Goal: Obtain resource: Download file/media

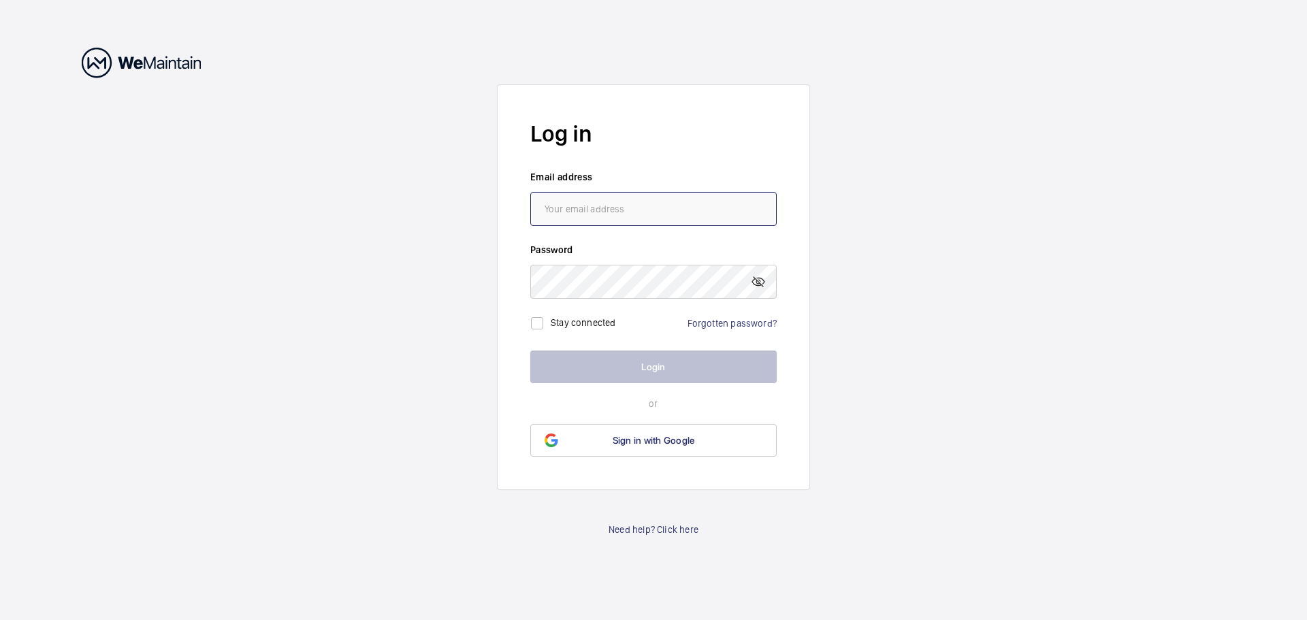
click at [625, 224] on input "email" at bounding box center [653, 209] width 246 height 34
type input "[EMAIL_ADDRESS][PERSON_NAME][DOMAIN_NAME]"
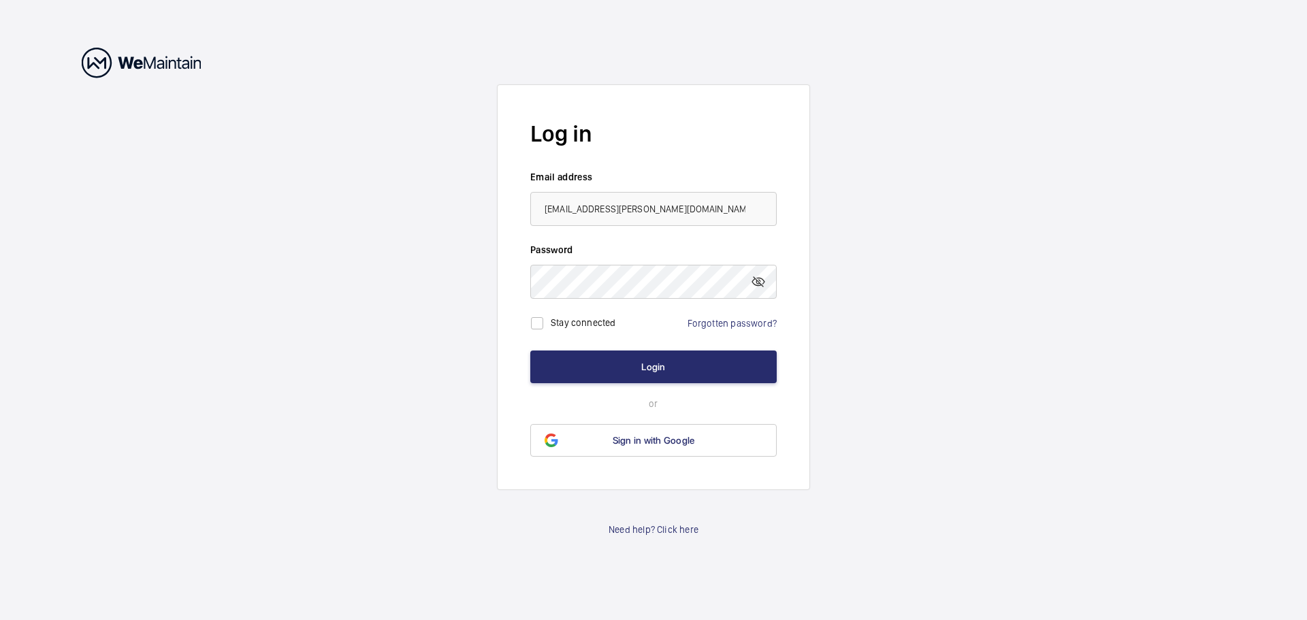
click at [690, 344] on form "Log in Email address [EMAIL_ADDRESS][PERSON_NAME][DOMAIN_NAME] Password Stay co…" at bounding box center [653, 287] width 313 height 406
click at [613, 330] on div "Stay connected" at bounding box center [574, 323] width 89 height 27
click at [605, 326] on label "Stay connected" at bounding box center [583, 322] width 65 height 11
checkbox input "true"
click at [611, 364] on button "Login" at bounding box center [653, 367] width 246 height 33
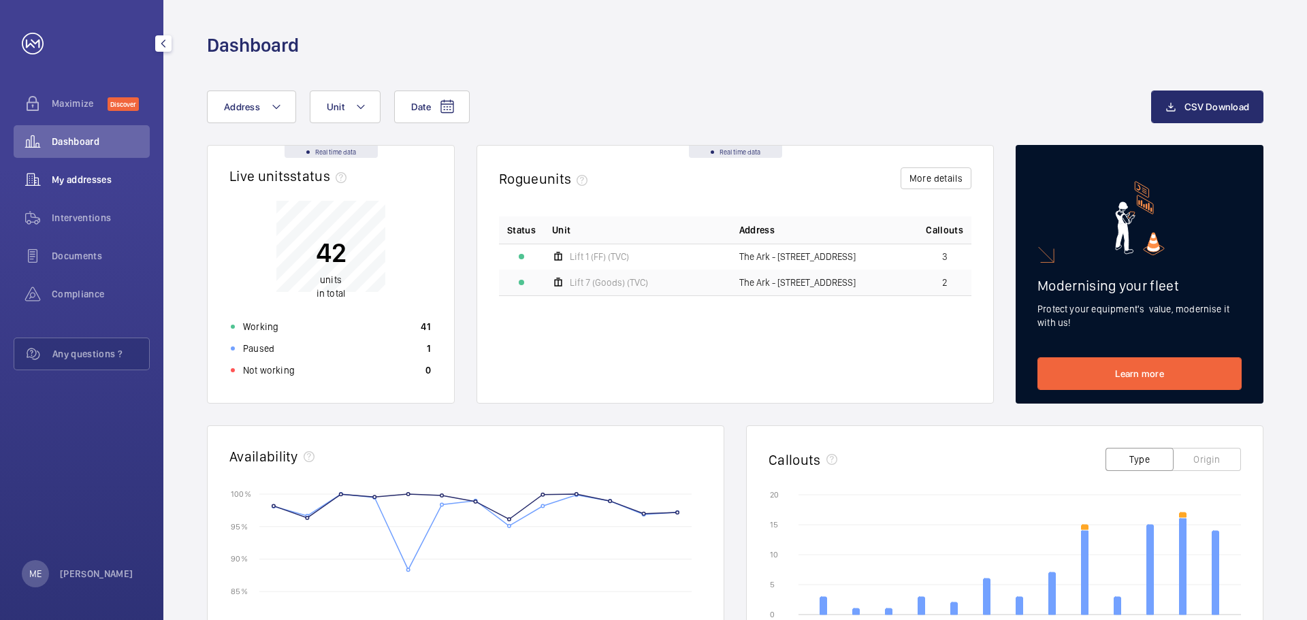
click at [65, 176] on span "My addresses" at bounding box center [101, 180] width 98 height 14
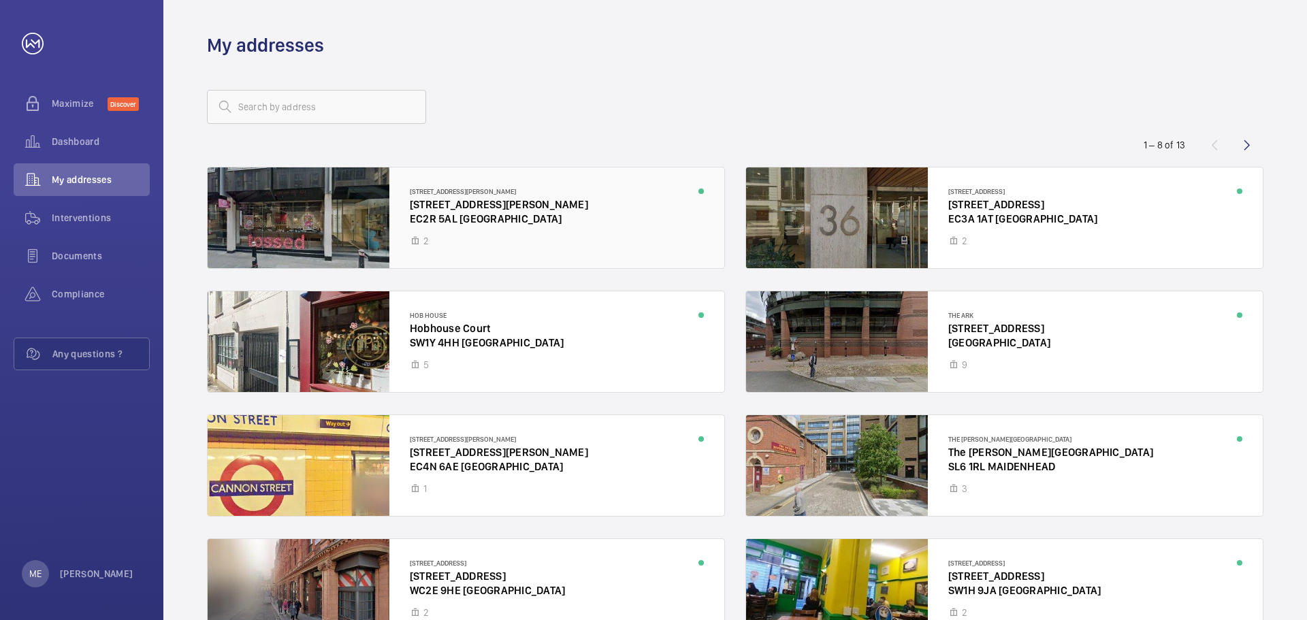
click at [481, 233] on div at bounding box center [466, 217] width 517 height 101
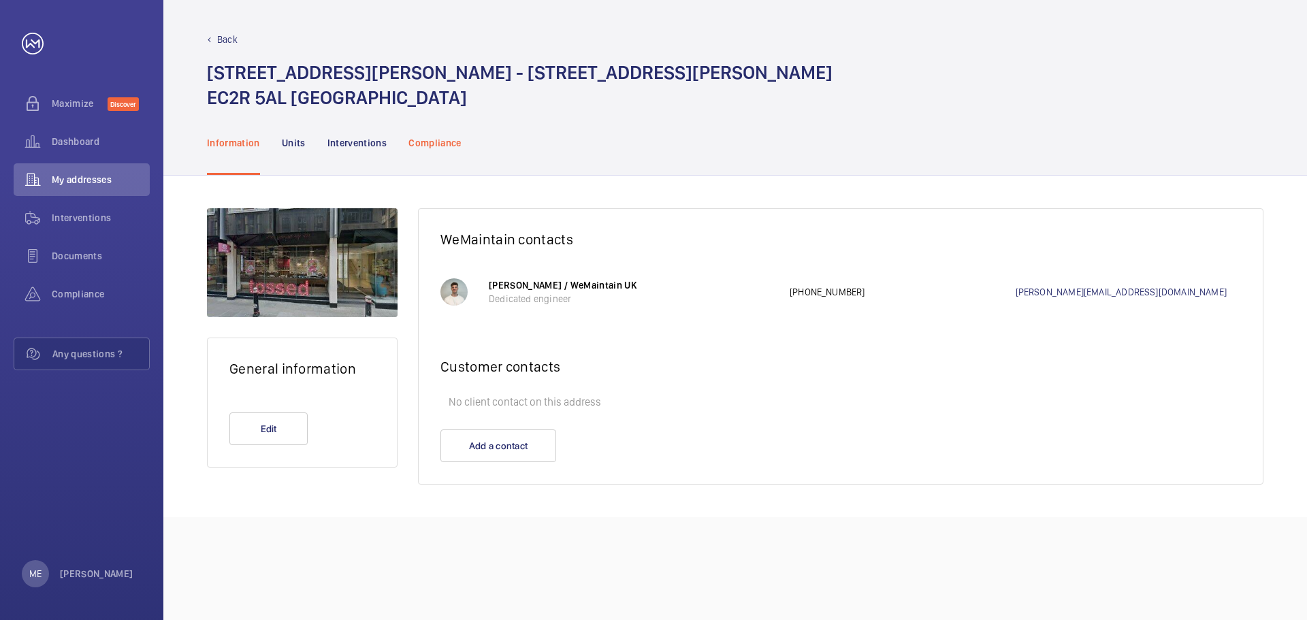
click at [438, 149] on p "Compliance" at bounding box center [434, 143] width 53 height 14
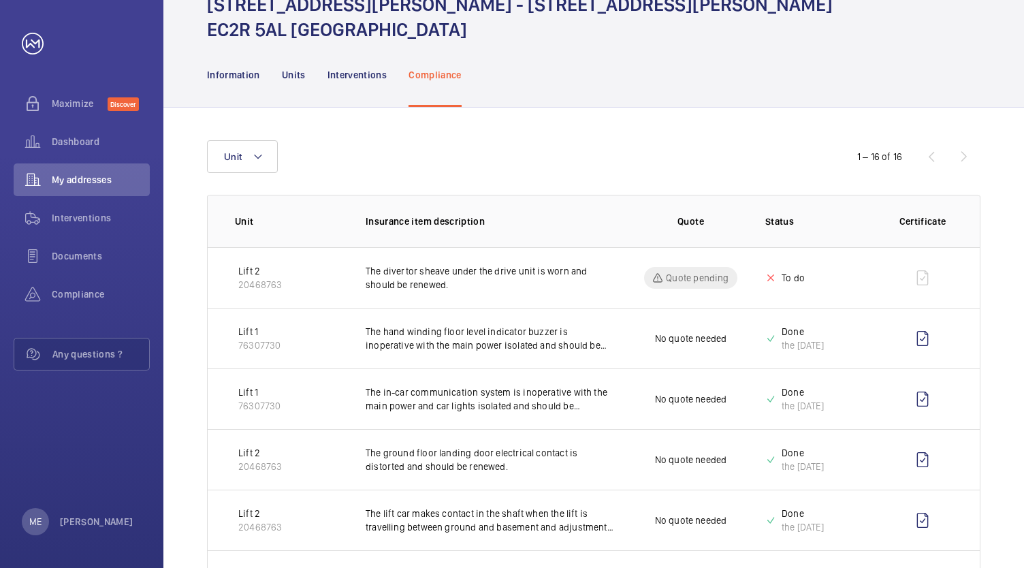
scroll to position [136, 0]
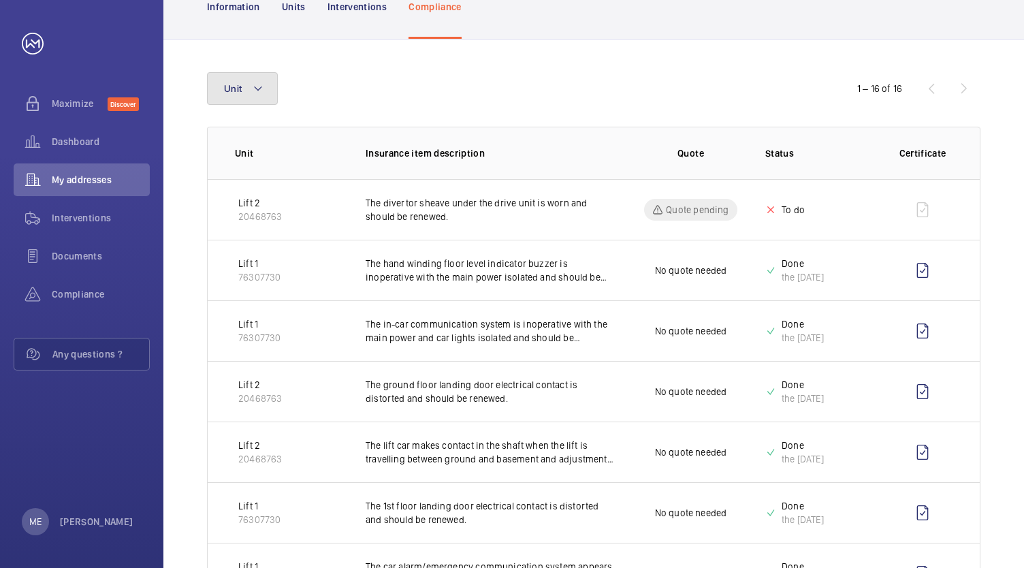
click at [258, 91] on mat-icon at bounding box center [258, 88] width 11 height 16
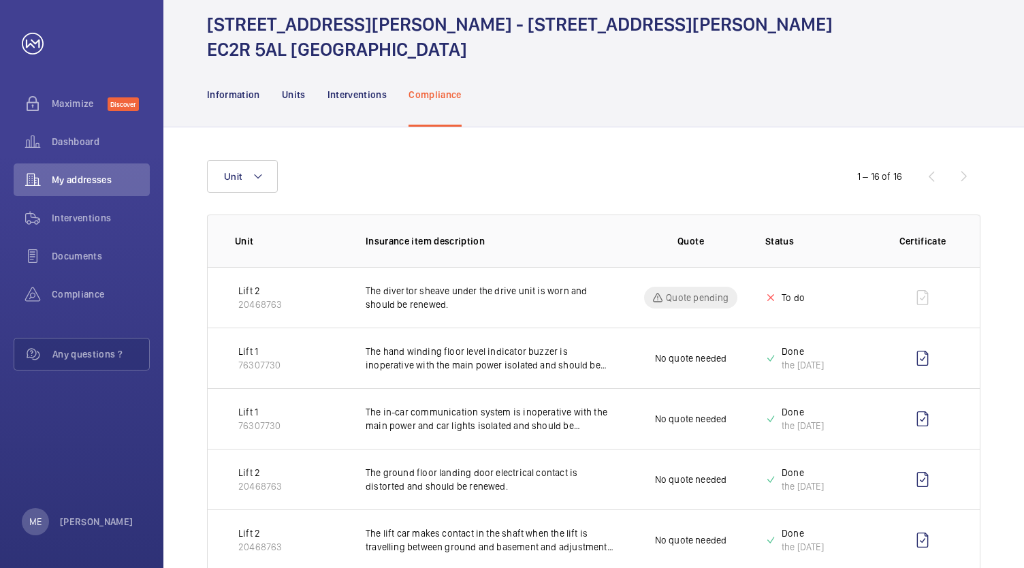
scroll to position [0, 0]
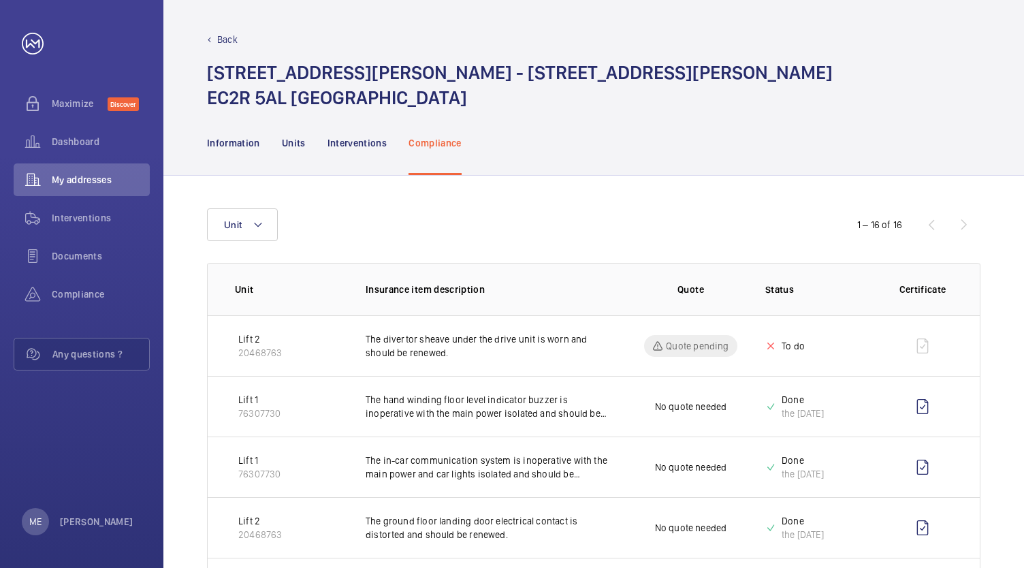
click at [227, 40] on p "Back" at bounding box center [227, 40] width 20 height 14
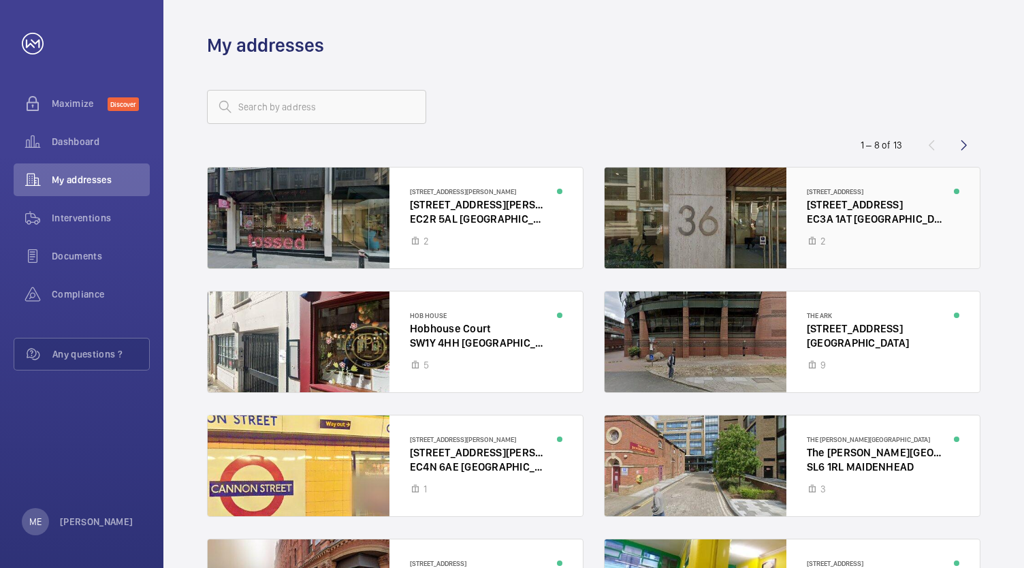
click at [629, 210] on div at bounding box center [792, 217] width 375 height 101
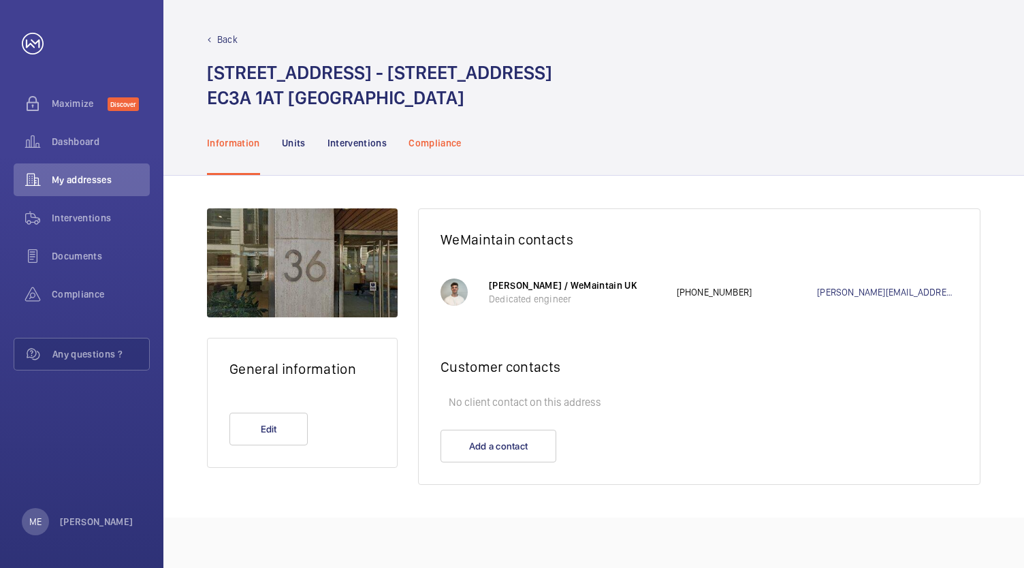
click at [456, 138] on p "Compliance" at bounding box center [434, 143] width 53 height 14
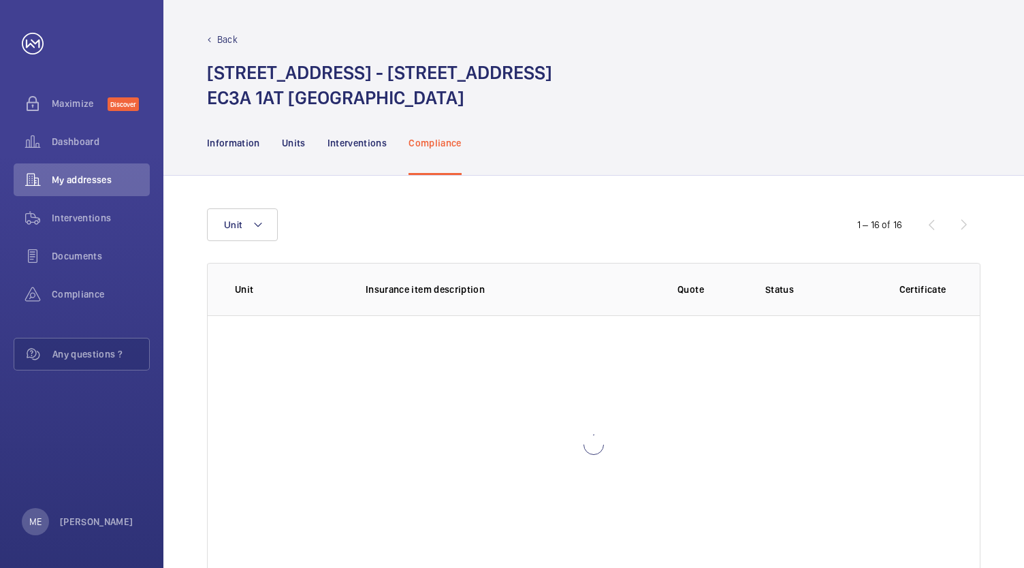
scroll to position [38, 0]
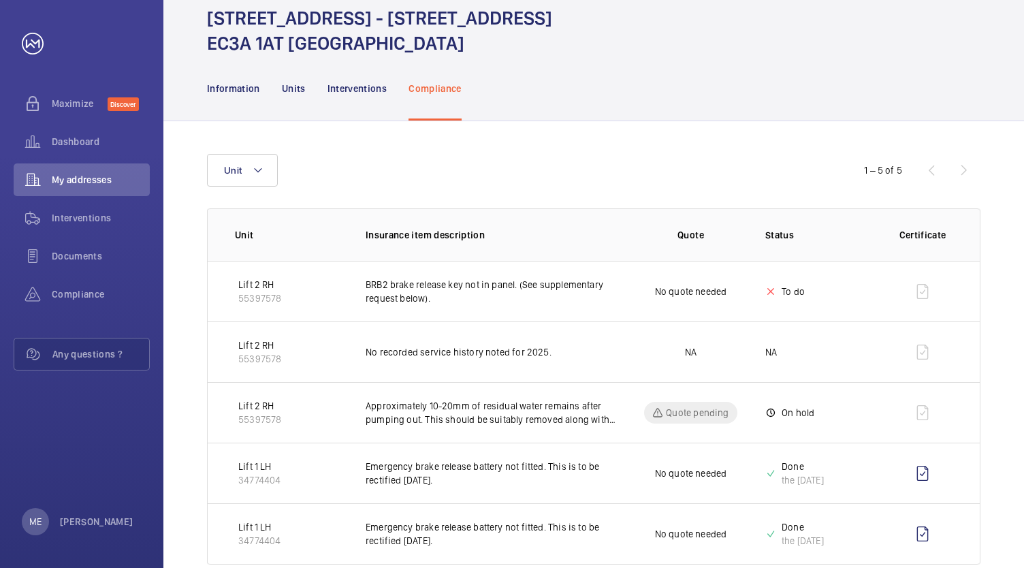
scroll to position [82, 0]
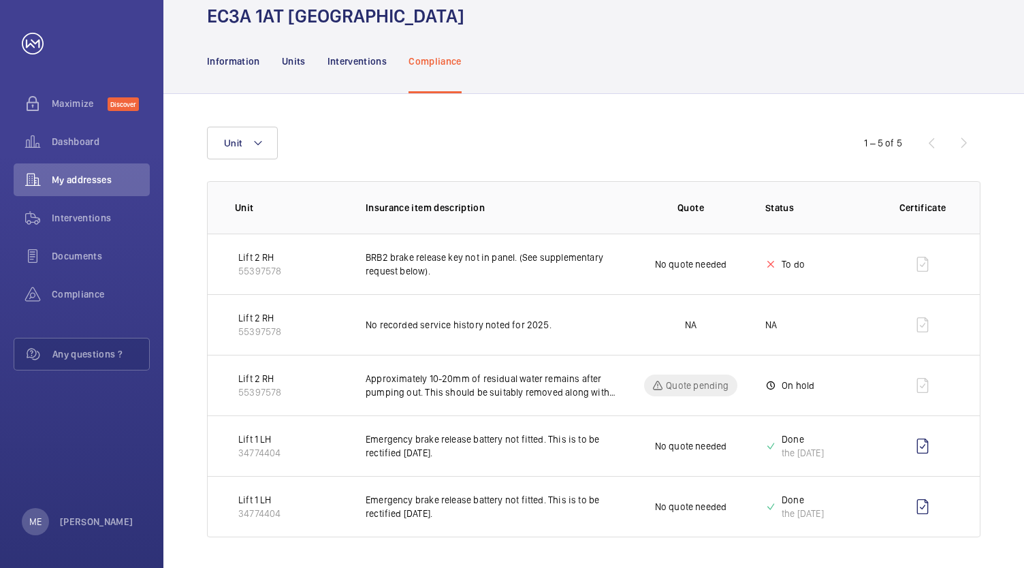
click at [791, 208] on p "Status" at bounding box center [818, 208] width 106 height 14
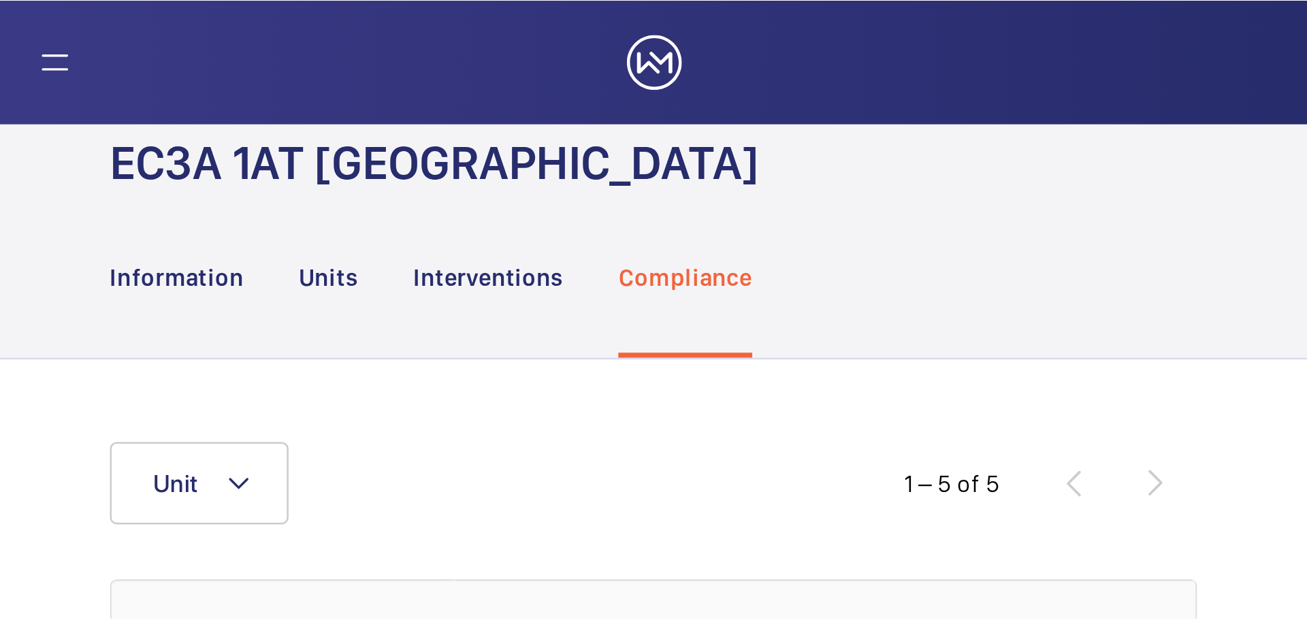
scroll to position [31, 0]
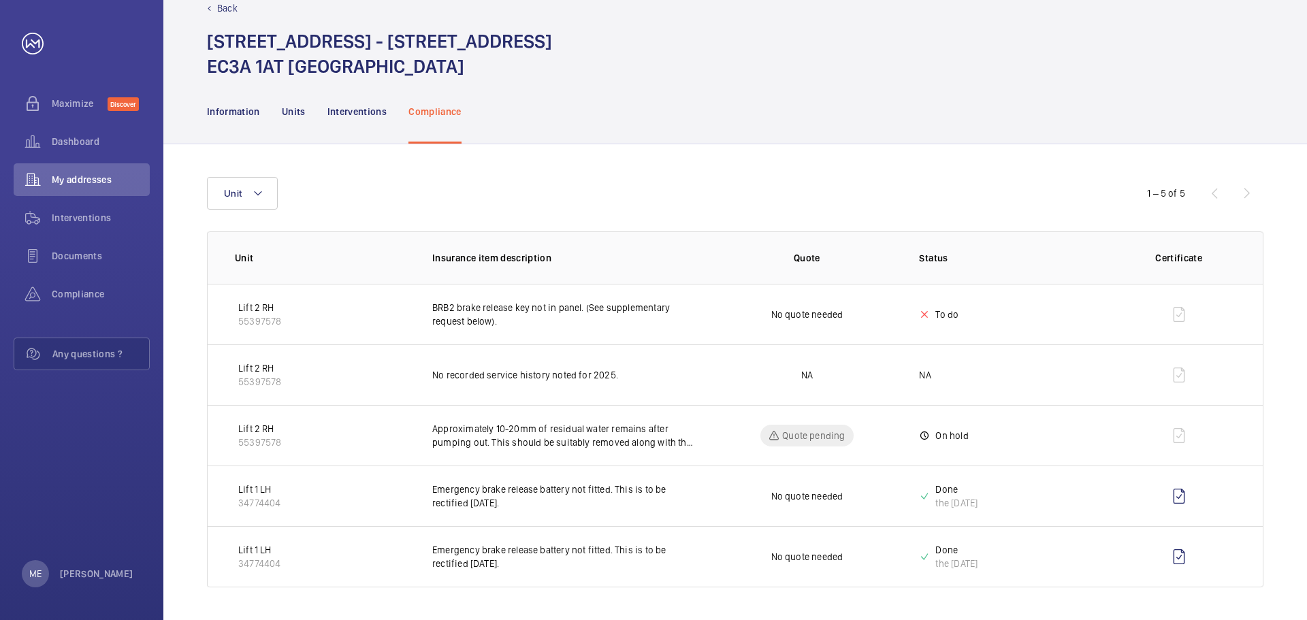
click at [206, 3] on div "Back [STREET_ADDRESS]" at bounding box center [735, 24] width 1144 height 110
click at [208, 5] on div "Back" at bounding box center [735, 8] width 1057 height 14
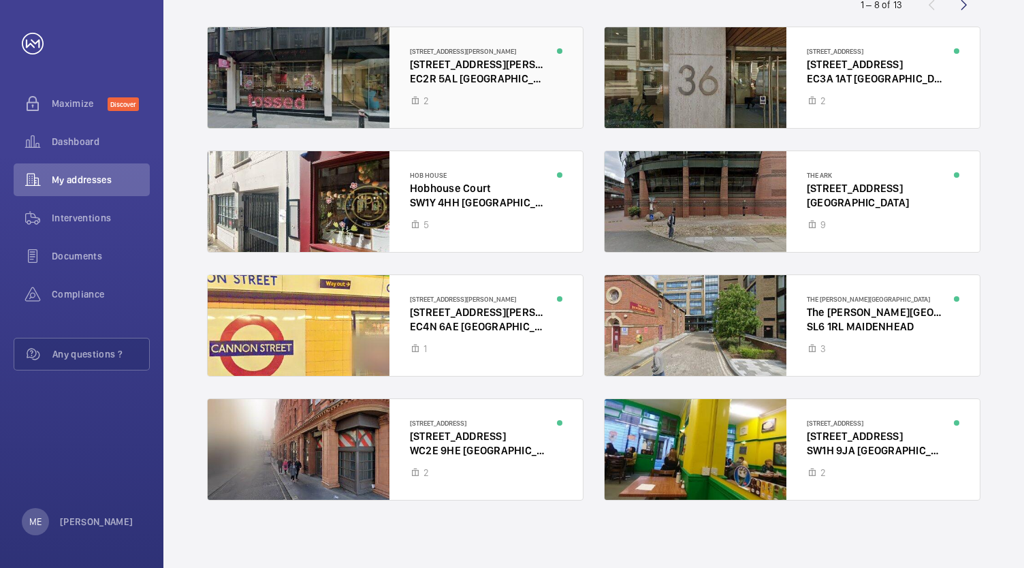
scroll to position [140, 0]
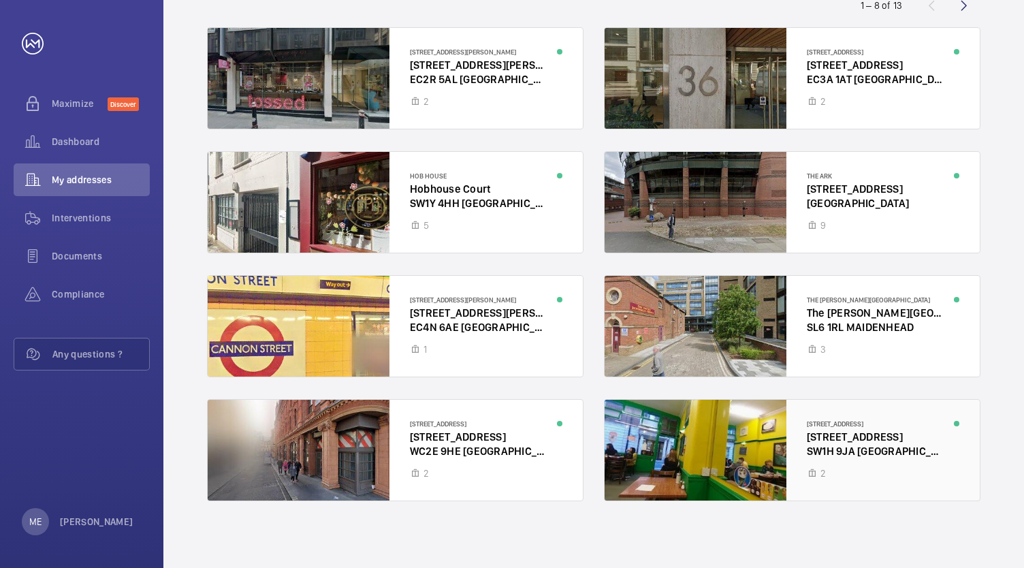
click at [632, 459] on div at bounding box center [792, 450] width 375 height 101
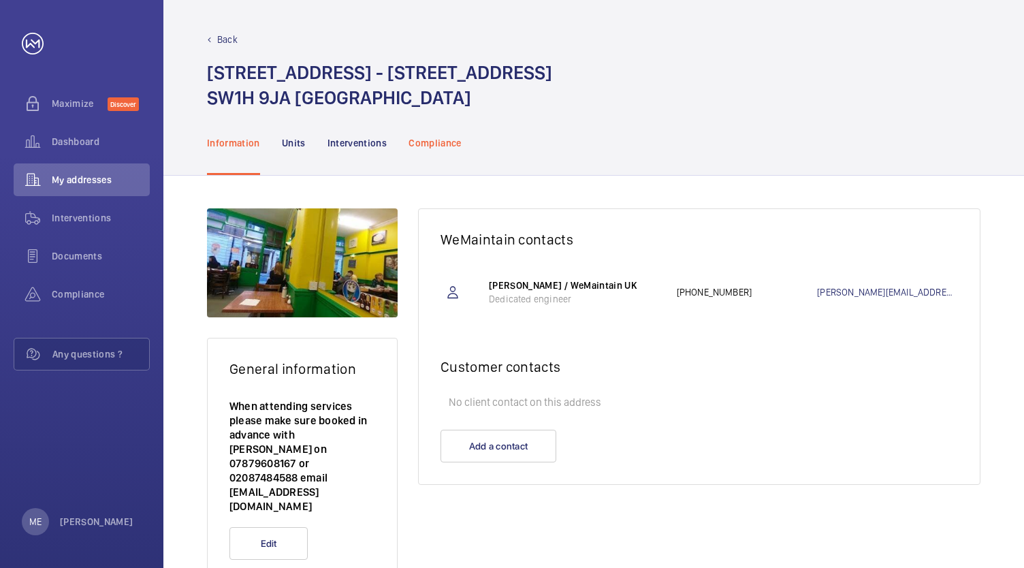
click at [433, 150] on div "Compliance" at bounding box center [434, 142] width 53 height 65
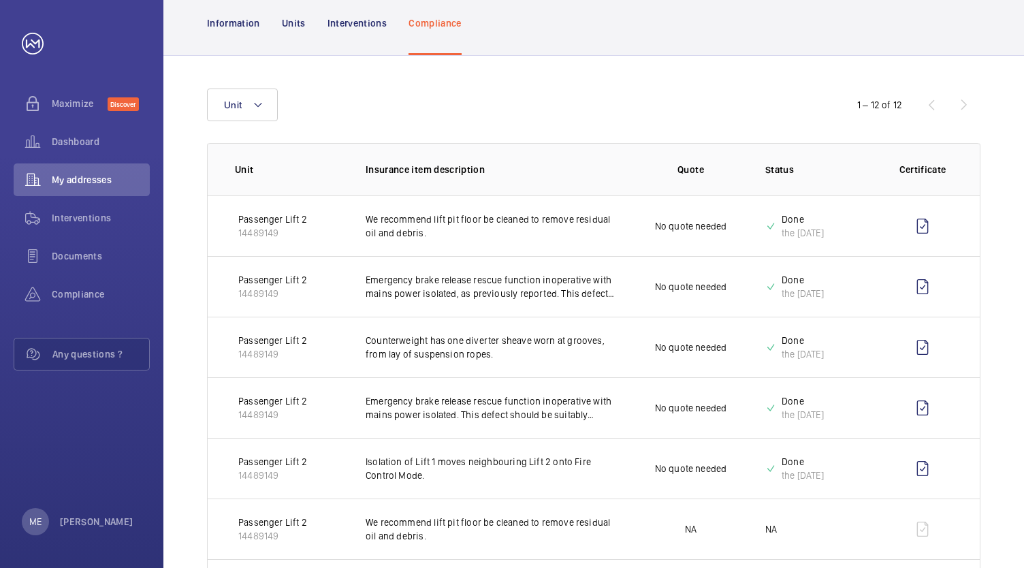
scroll to position [120, 0]
click at [288, 218] on p "Passenger Lift 2" at bounding box center [272, 219] width 69 height 14
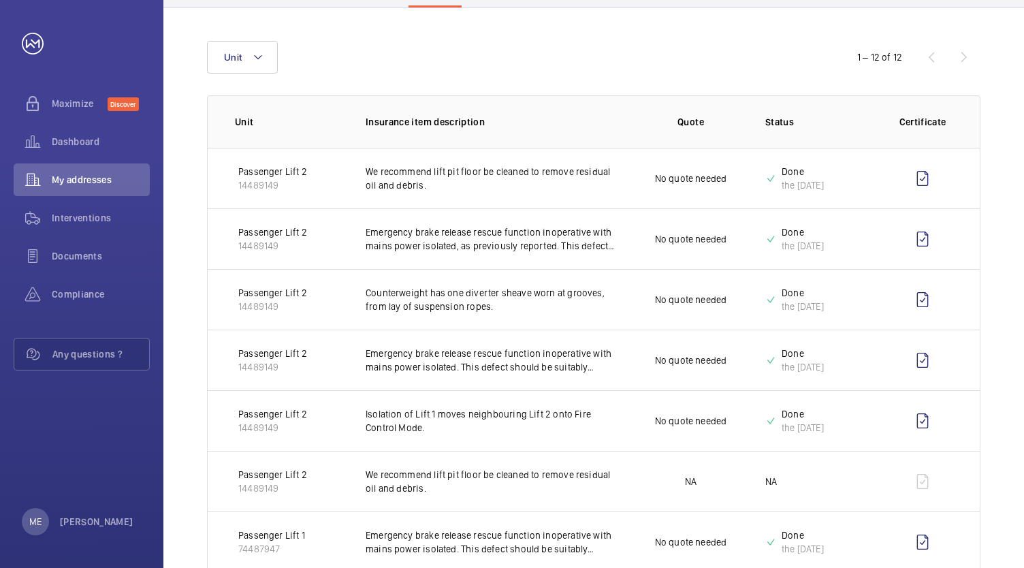
click at [263, 295] on p "Passenger Lift 2" at bounding box center [272, 293] width 69 height 14
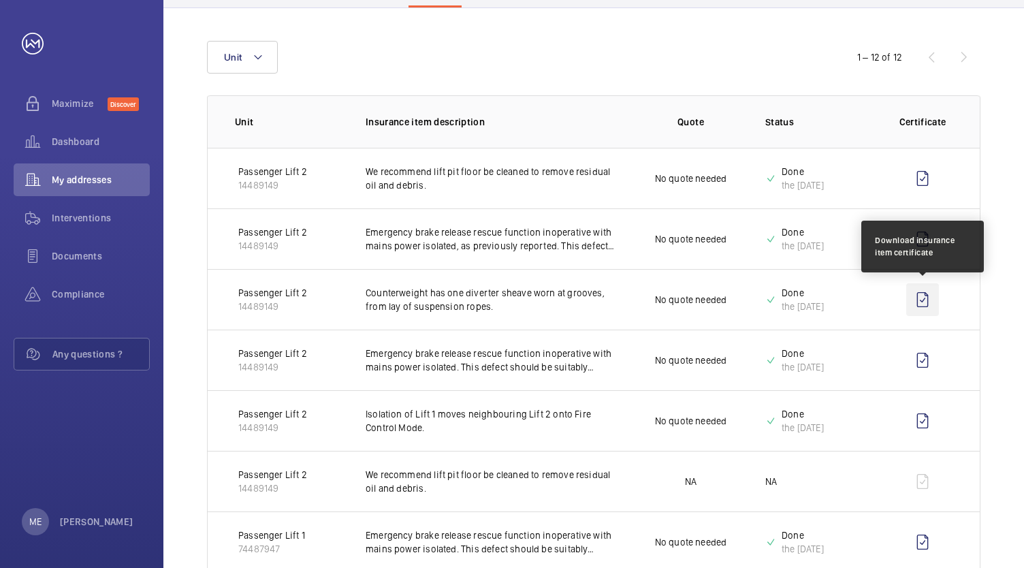
click at [927, 302] on wm-front-icon-button at bounding box center [922, 299] width 33 height 33
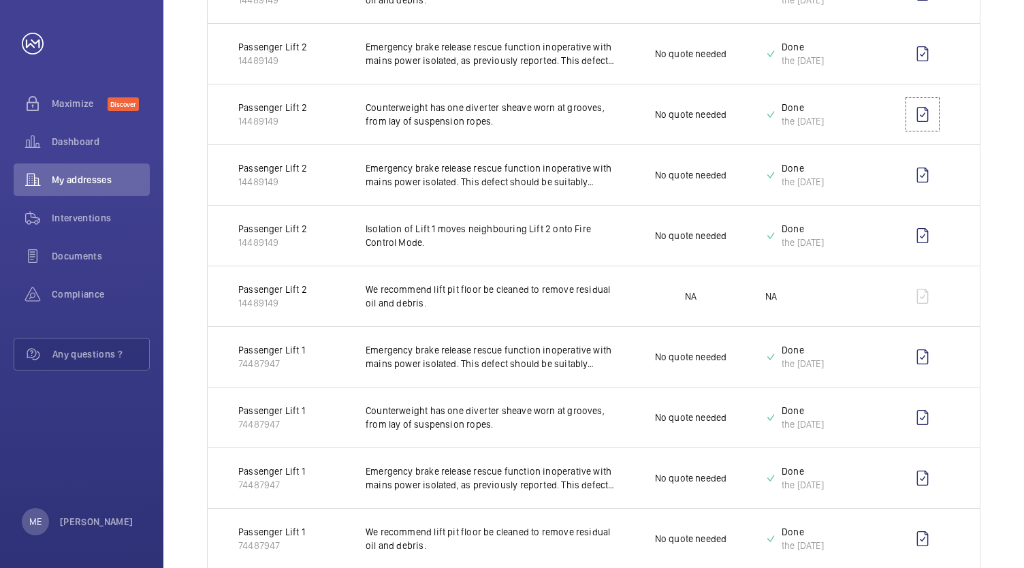
scroll to position [372, 0]
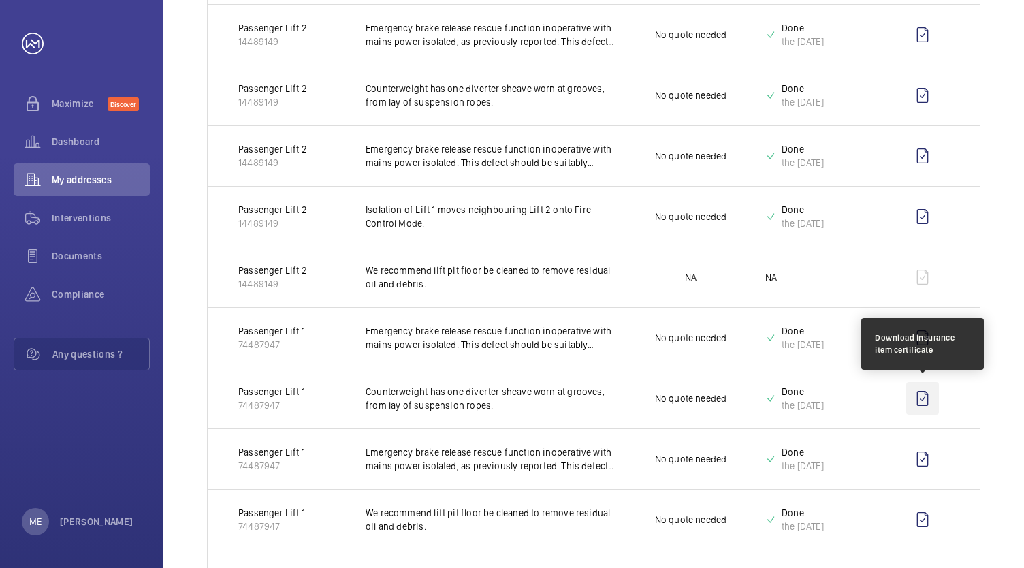
click at [921, 395] on wm-front-icon-button at bounding box center [922, 398] width 33 height 33
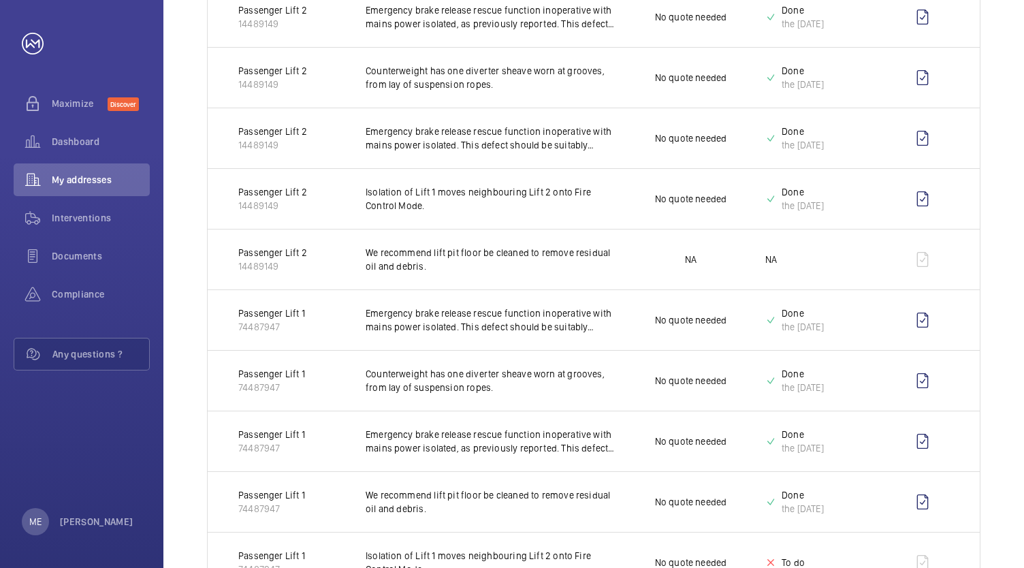
scroll to position [368, 0]
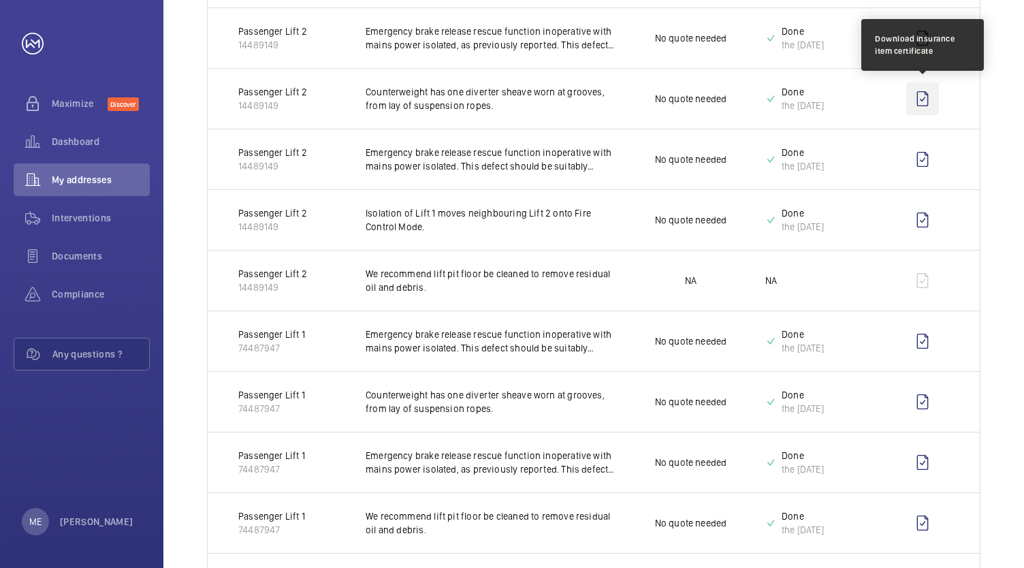
click at [914, 92] on wm-front-icon-button at bounding box center [922, 98] width 33 height 33
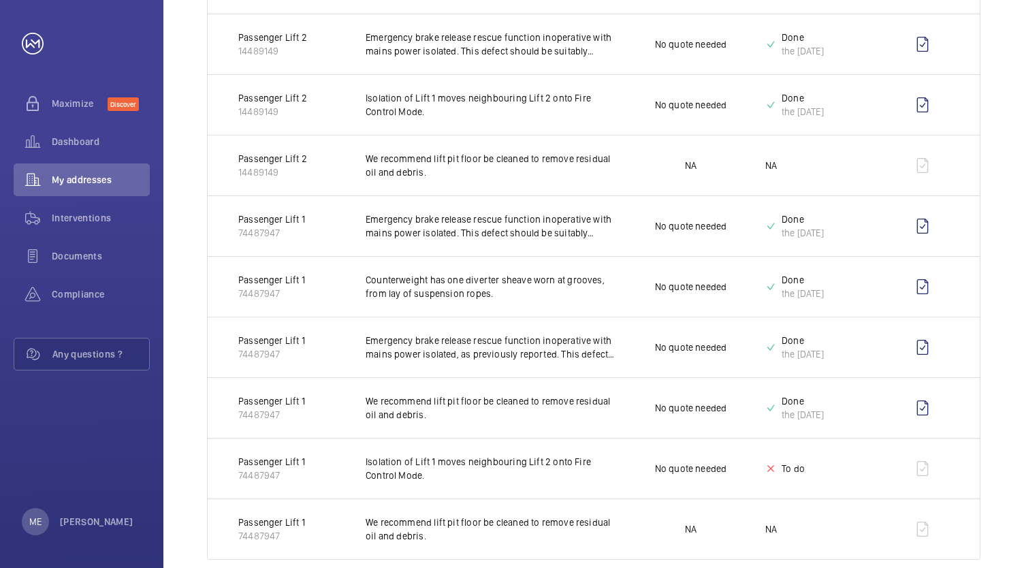
scroll to position [504, 0]
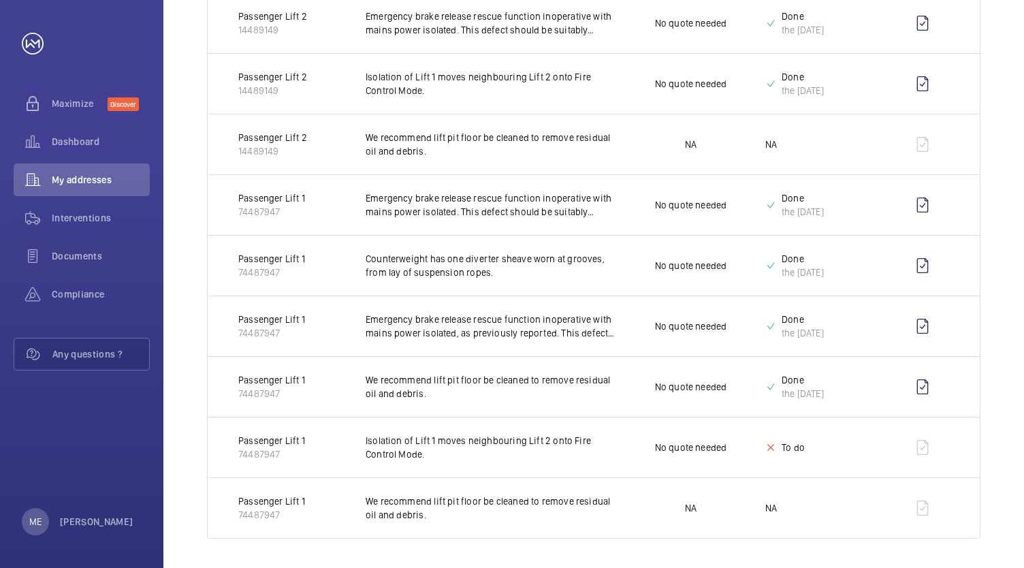
click at [287, 434] on p "Passenger Lift 1" at bounding box center [271, 441] width 67 height 14
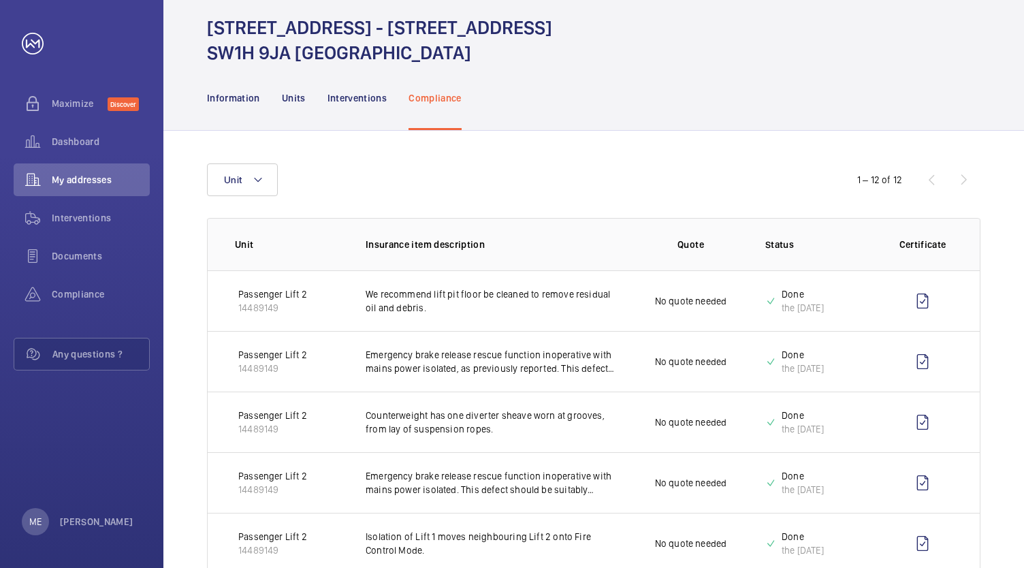
scroll to position [0, 0]
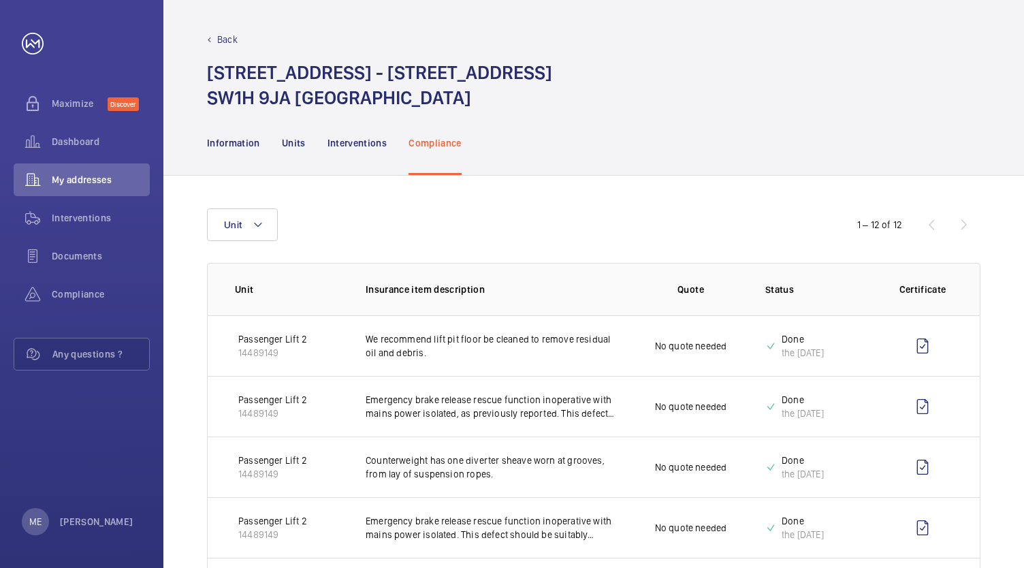
click at [216, 40] on div "Back" at bounding box center [593, 40] width 773 height 14
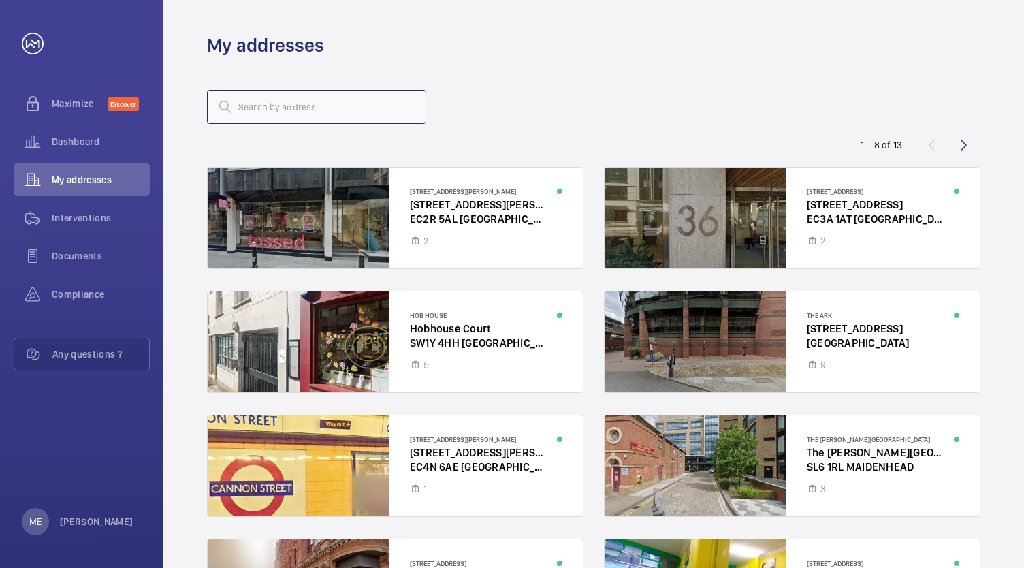
click at [355, 97] on input "text" at bounding box center [316, 107] width 219 height 34
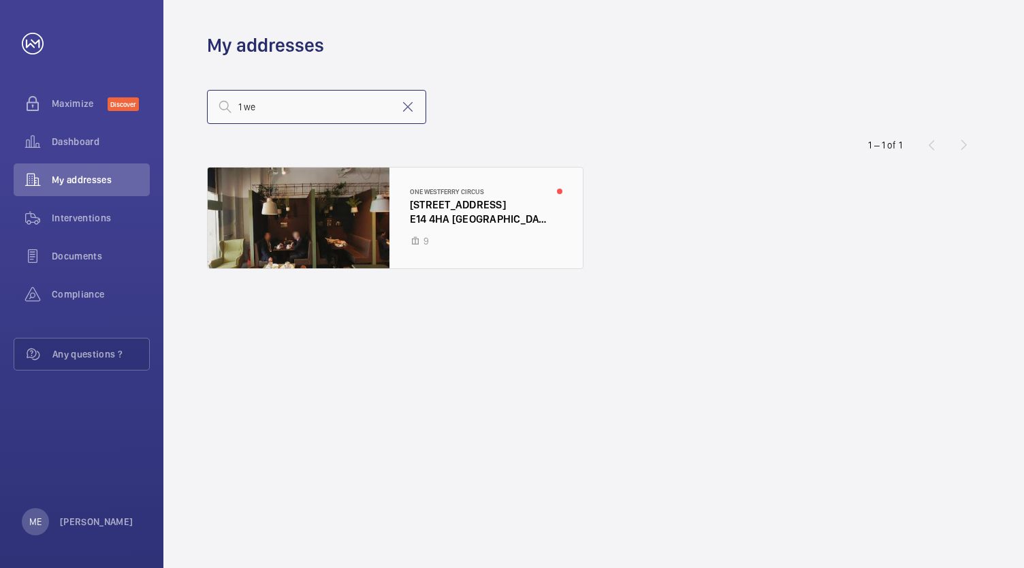
type input "1 we"
click at [355, 194] on div at bounding box center [395, 217] width 375 height 101
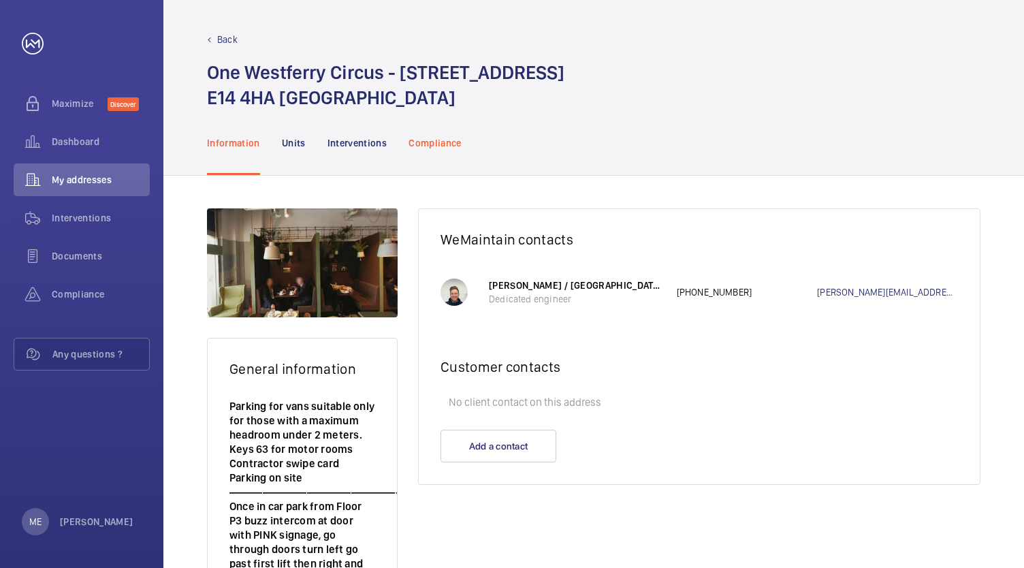
click at [411, 143] on p "Compliance" at bounding box center [434, 143] width 53 height 14
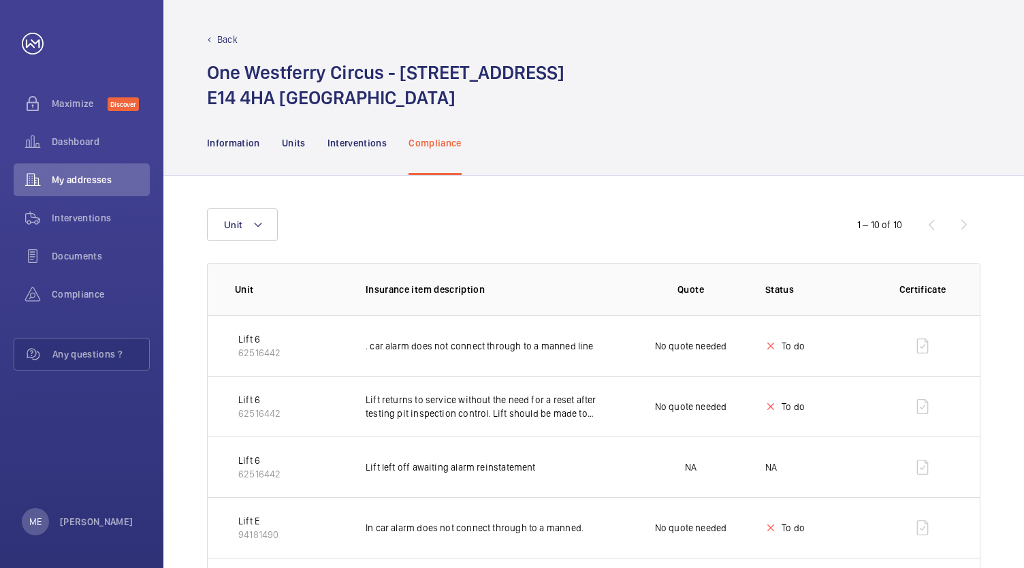
click at [210, 42] on div "Back" at bounding box center [593, 40] width 773 height 14
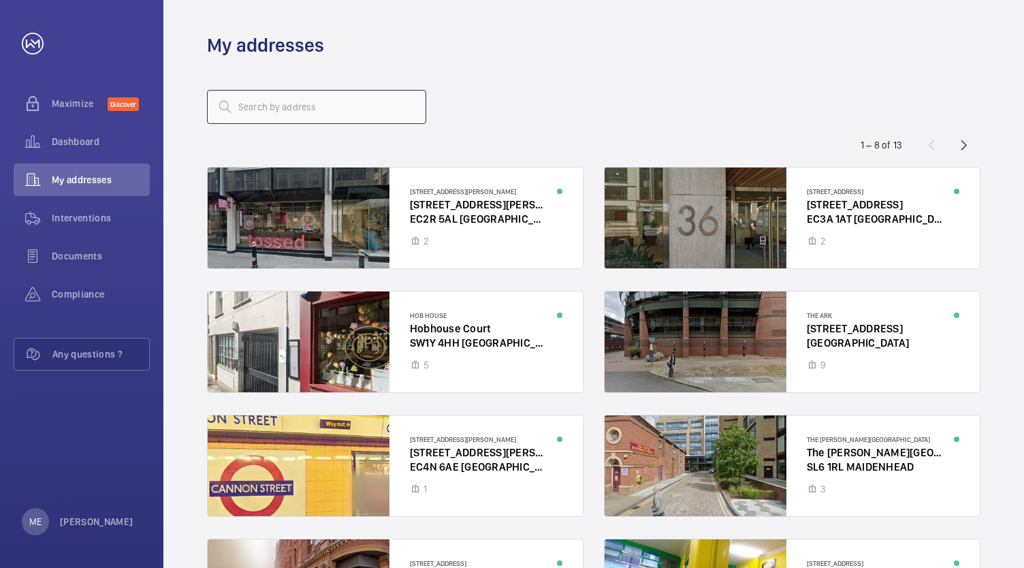
click at [266, 98] on input "text" at bounding box center [316, 107] width 219 height 34
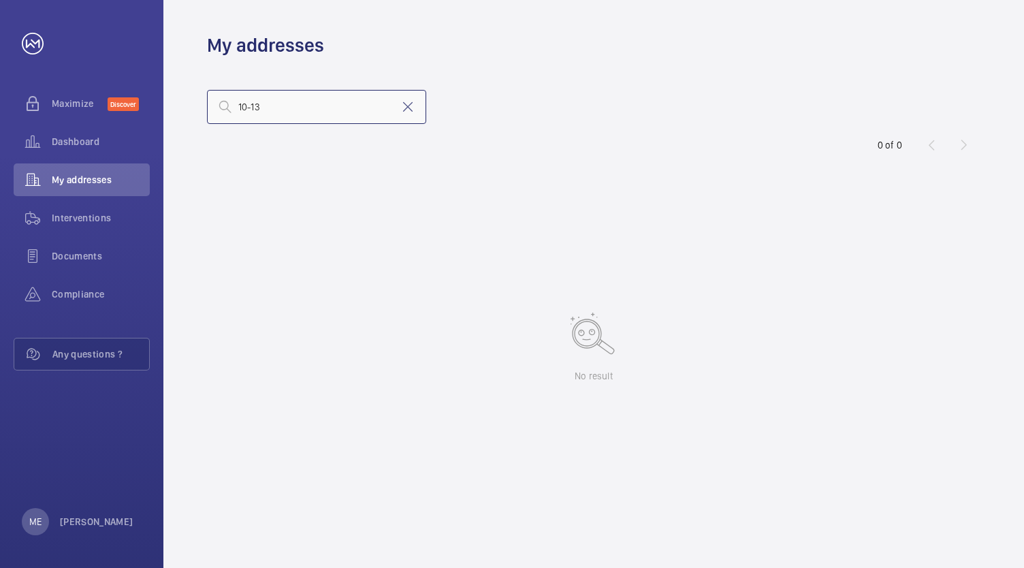
click at [267, 98] on input "10-13" at bounding box center [316, 107] width 219 height 34
click at [270, 103] on input "138" at bounding box center [316, 107] width 219 height 34
type input "138"
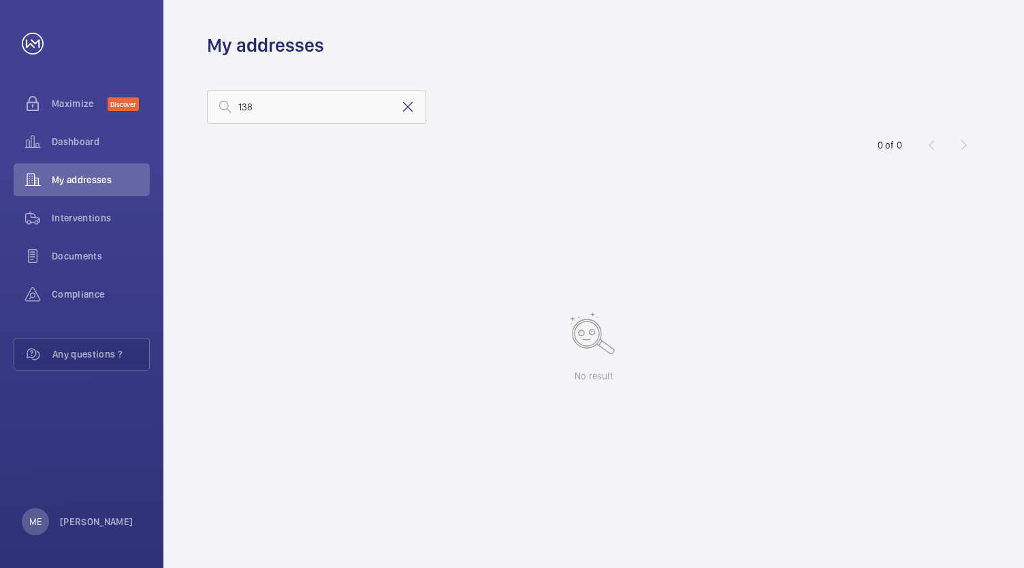
click at [400, 105] on mat-icon at bounding box center [408, 107] width 16 height 16
click at [342, 123] on input "text" at bounding box center [316, 107] width 219 height 34
type input "cheap"
click at [404, 110] on mat-icon at bounding box center [408, 107] width 16 height 16
click at [379, 184] on wm-front-async-data-loader at bounding box center [593, 344] width 773 height 382
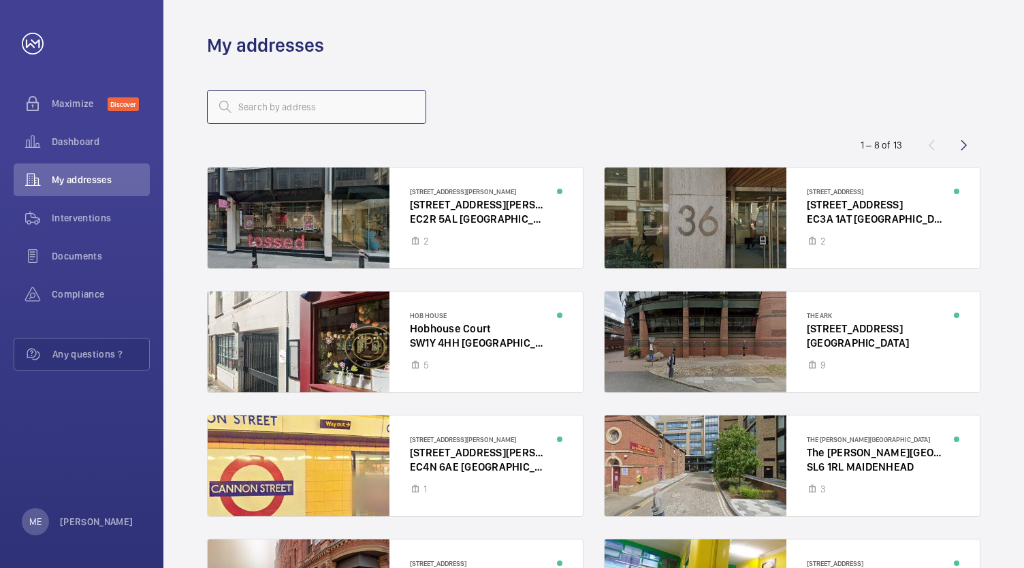
click at [325, 114] on input "text" at bounding box center [316, 107] width 219 height 34
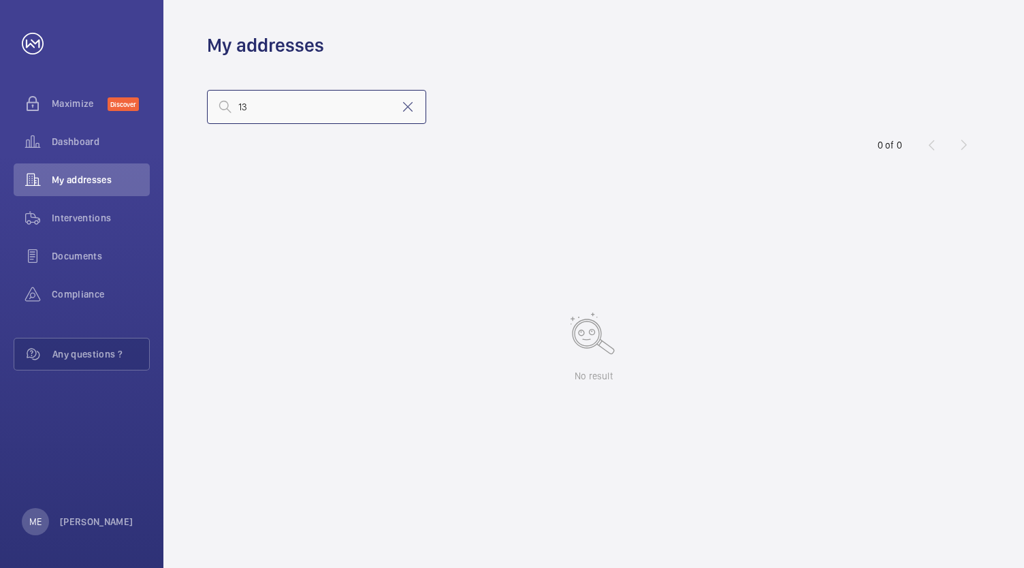
type input "1"
click at [483, 88] on wm-front-address-list "0 of 0 No result" at bounding box center [593, 313] width 861 height 510
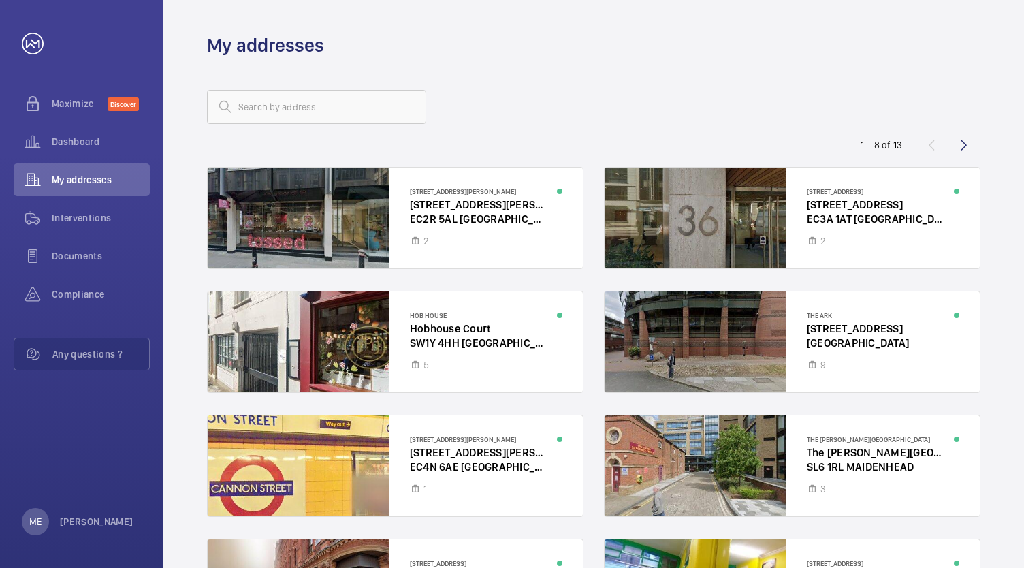
click at [388, 88] on wm-front-address-list "1 – 8 of [GEOGRAPHIC_DATA][PERSON_NAME] [STREET_ADDRESS][GEOGRAPHIC_DATA][PERSO…" at bounding box center [593, 383] width 861 height 651
click at [391, 95] on input "text" at bounding box center [316, 107] width 219 height 34
click at [494, 102] on div "76" at bounding box center [593, 107] width 773 height 33
click at [365, 99] on input "76" at bounding box center [316, 107] width 219 height 34
type input "76 c"
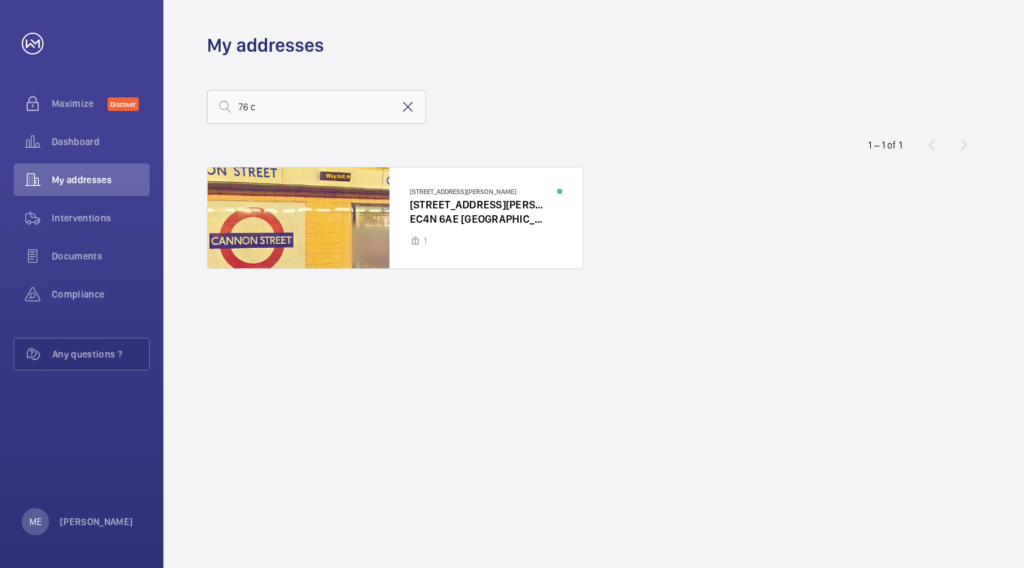
click at [408, 105] on mat-icon at bounding box center [408, 107] width 16 height 16
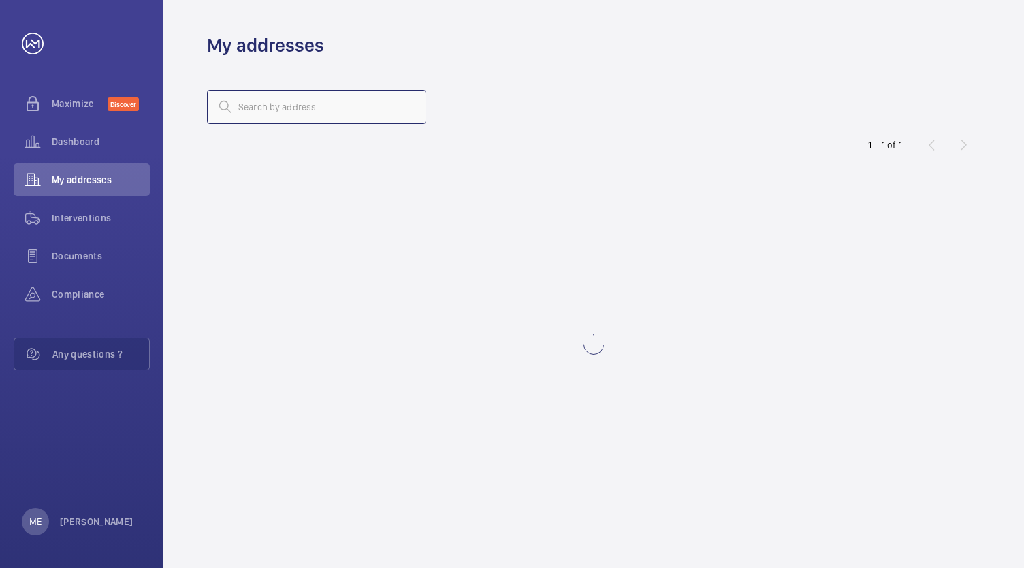
click at [377, 118] on input "text" at bounding box center [316, 107] width 219 height 34
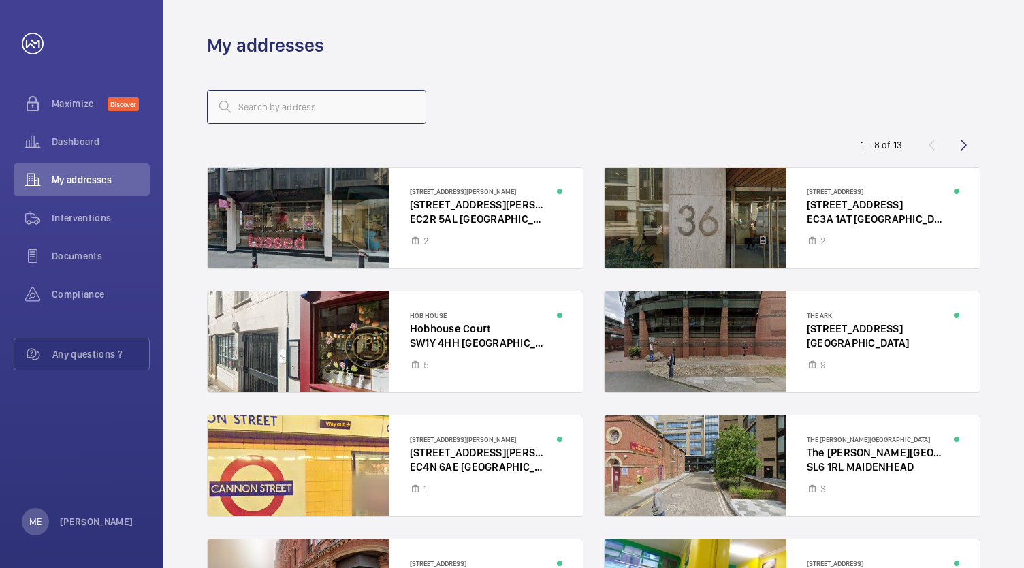
click at [370, 96] on input "text" at bounding box center [316, 107] width 219 height 34
type input "15-1"
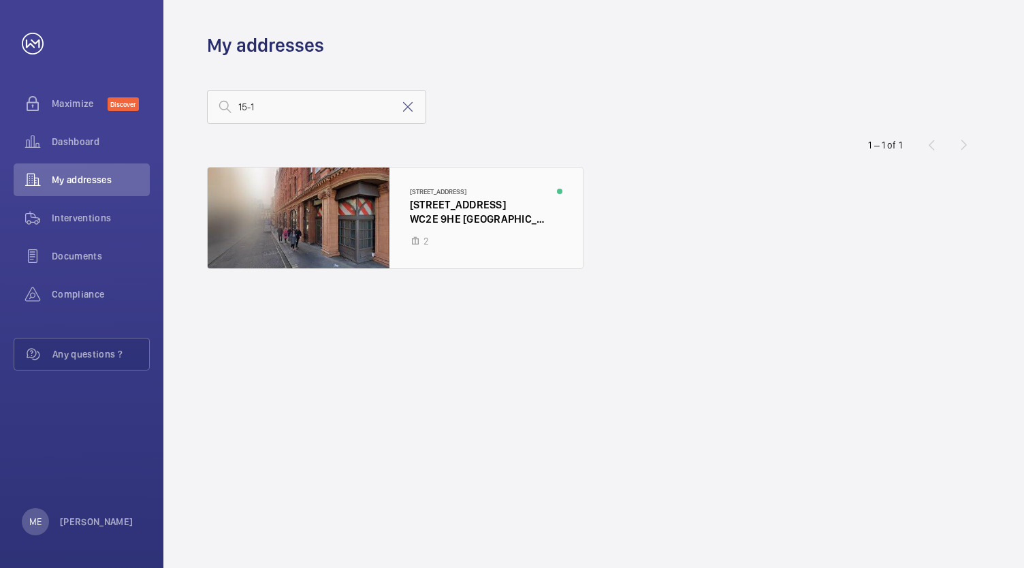
click at [331, 200] on div at bounding box center [395, 217] width 375 height 101
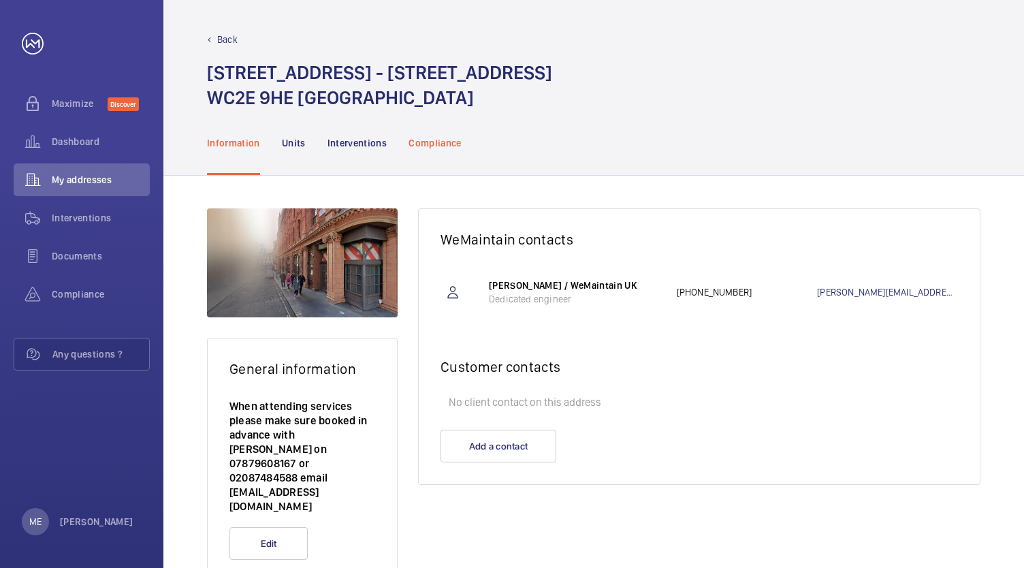
click at [441, 138] on p "Compliance" at bounding box center [434, 143] width 53 height 14
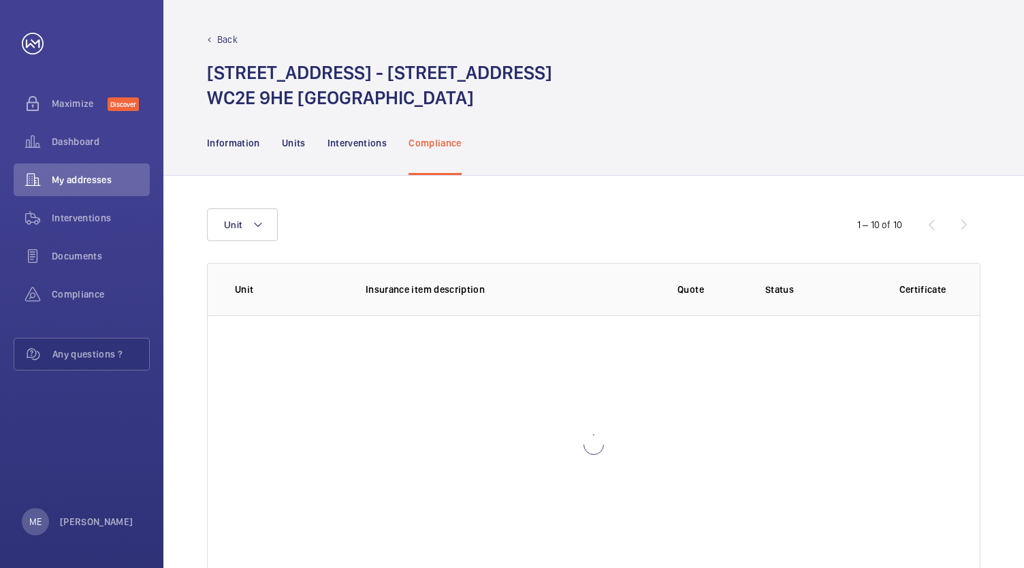
scroll to position [38, 0]
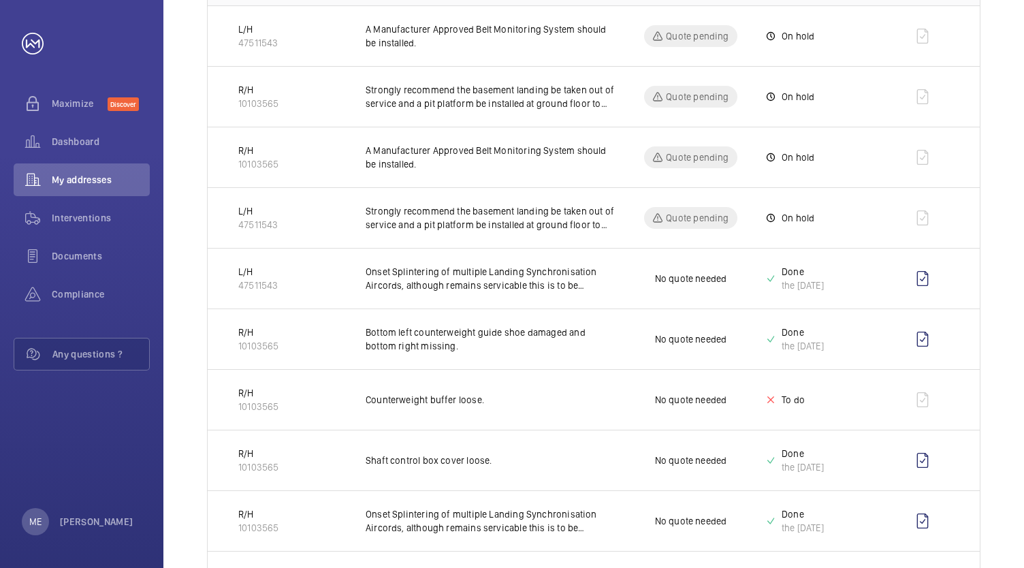
scroll to position [310, 0]
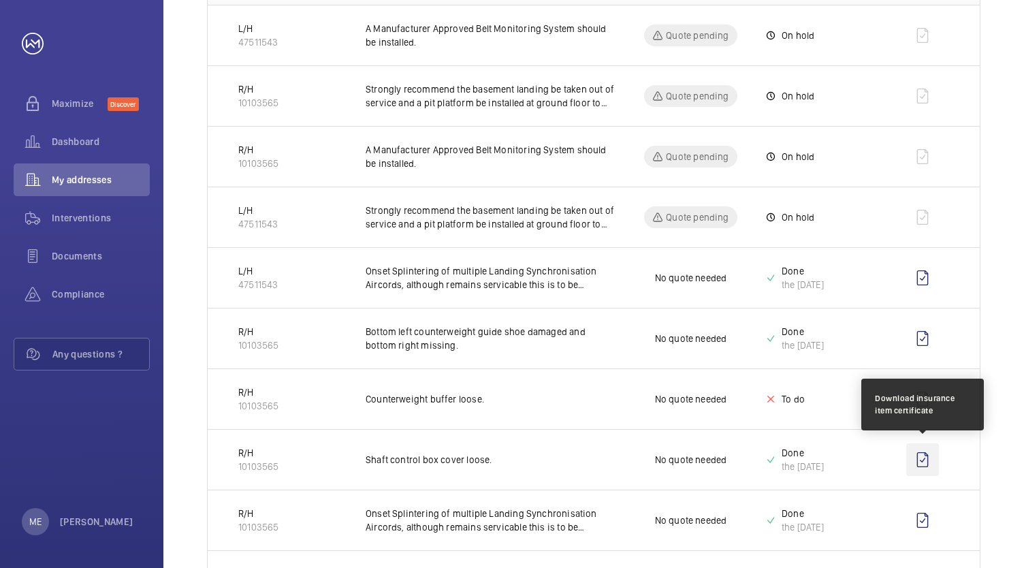
click at [937, 447] on wm-front-icon-button at bounding box center [922, 459] width 33 height 33
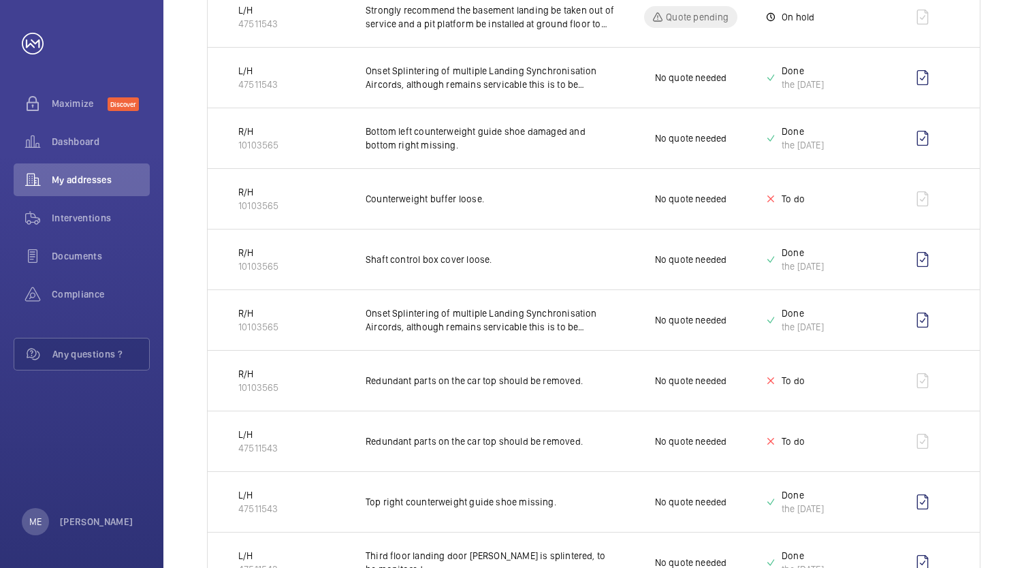
scroll to position [443, 0]
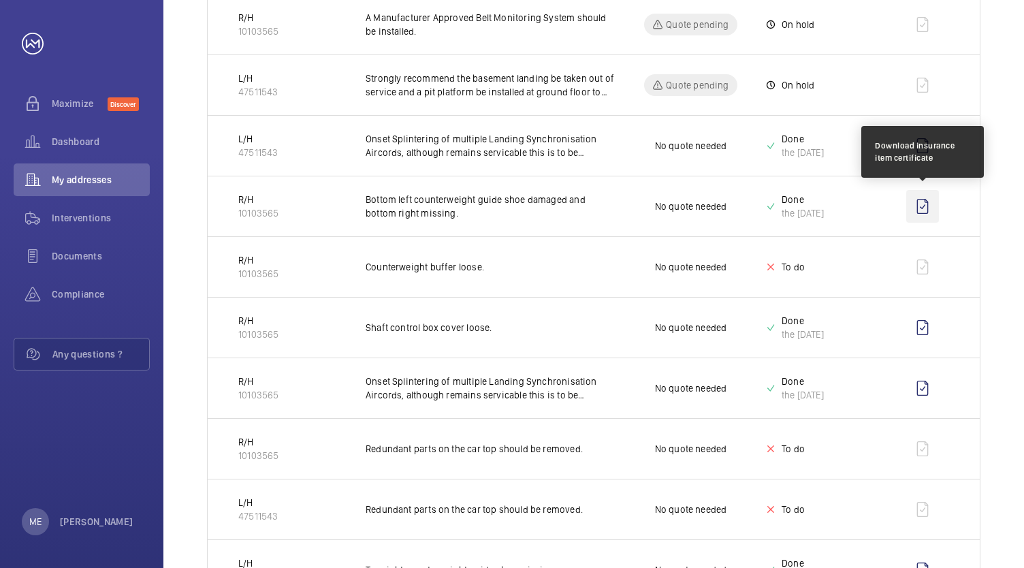
click at [922, 206] on wm-front-icon-button at bounding box center [922, 206] width 33 height 33
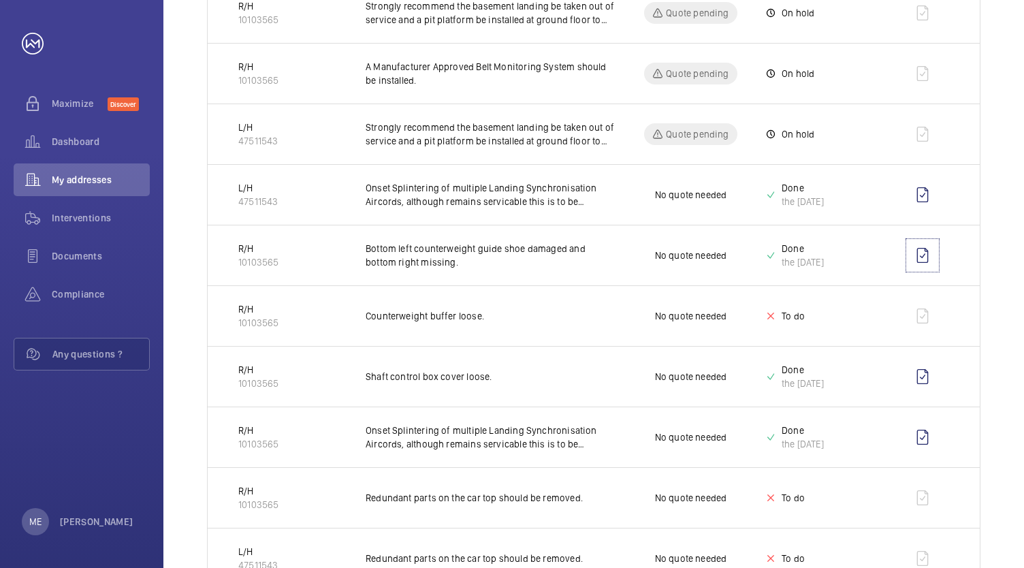
scroll to position [374, 0]
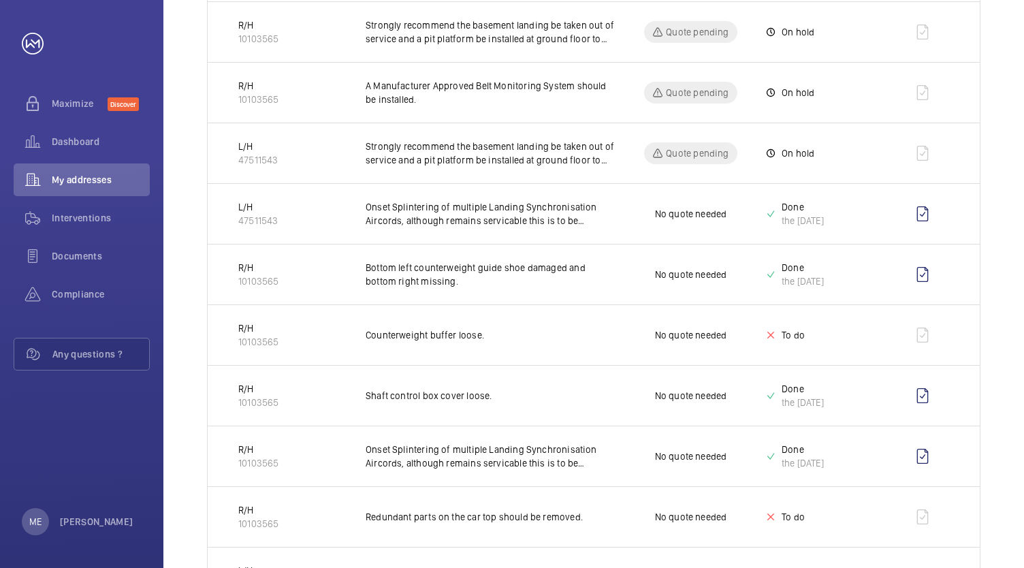
click at [494, 310] on td "Counterweight buffer loose." at bounding box center [480, 334] width 272 height 61
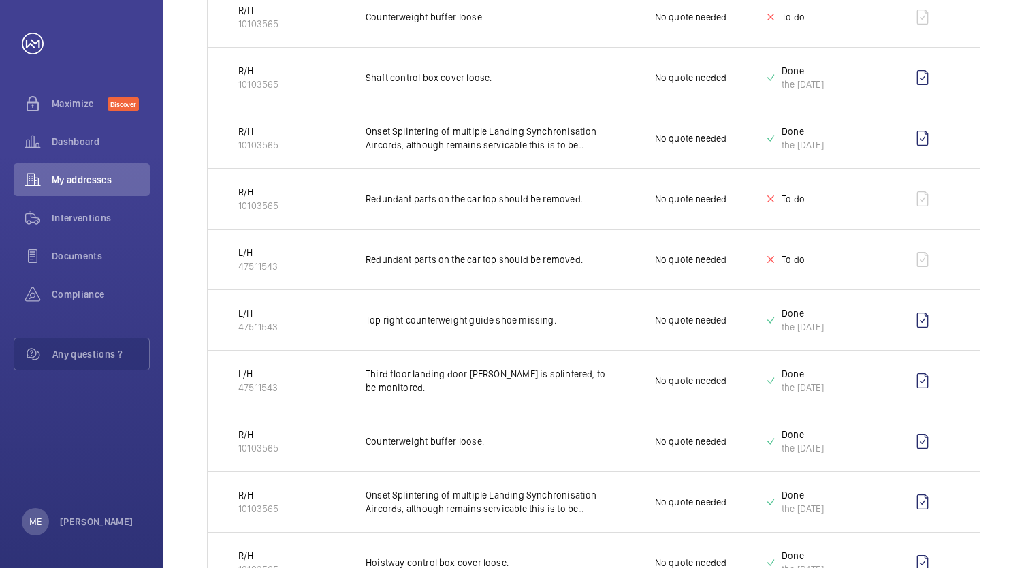
scroll to position [715, 0]
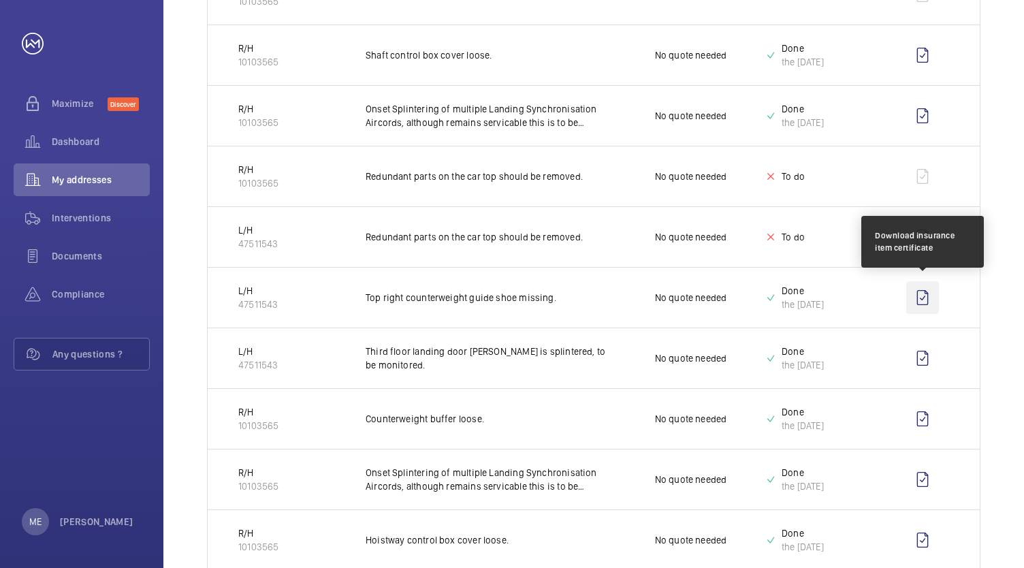
click at [926, 295] on wm-front-icon-button at bounding box center [922, 297] width 33 height 33
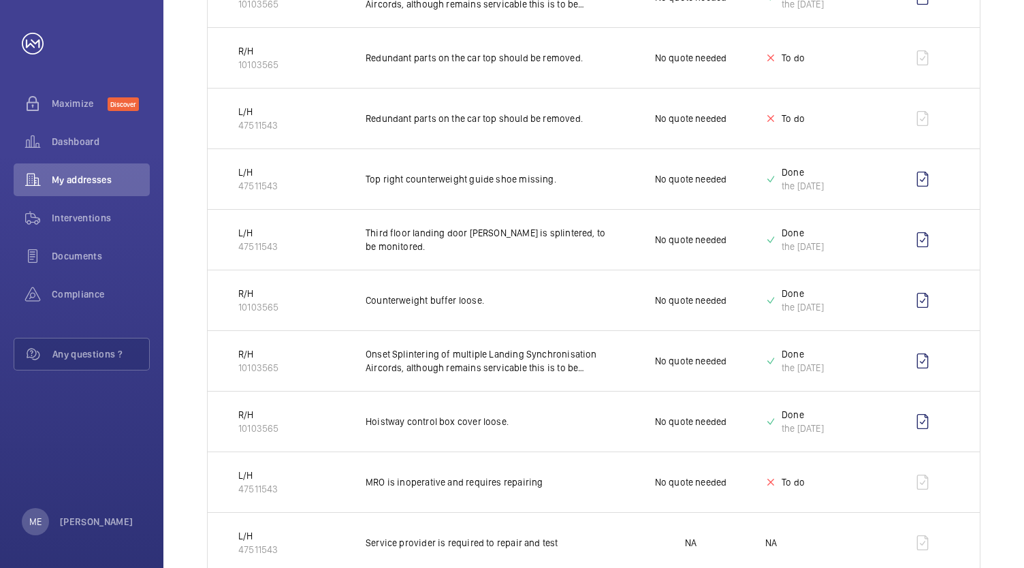
scroll to position [851, 0]
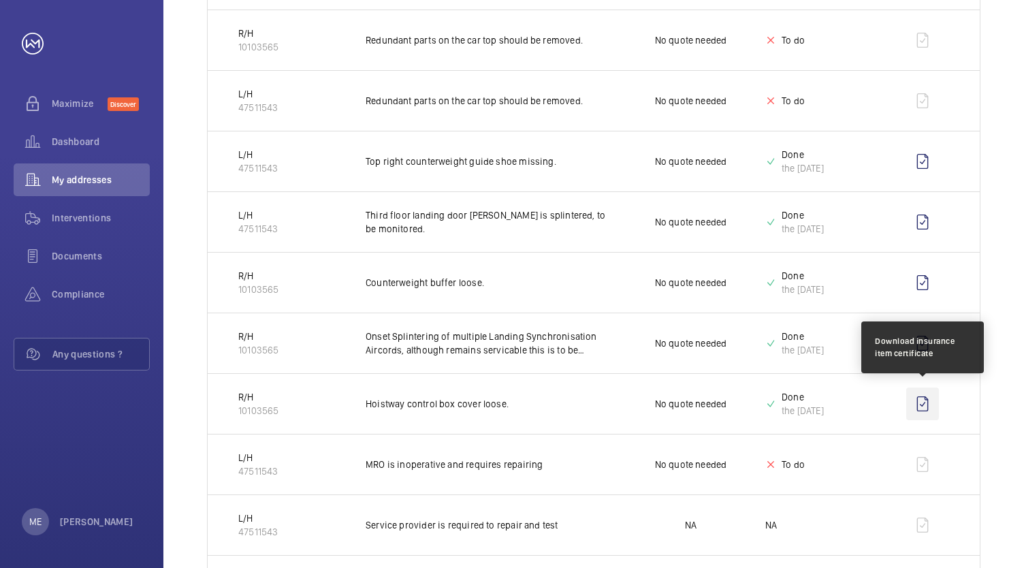
click at [920, 394] on wm-front-icon-button at bounding box center [922, 403] width 33 height 33
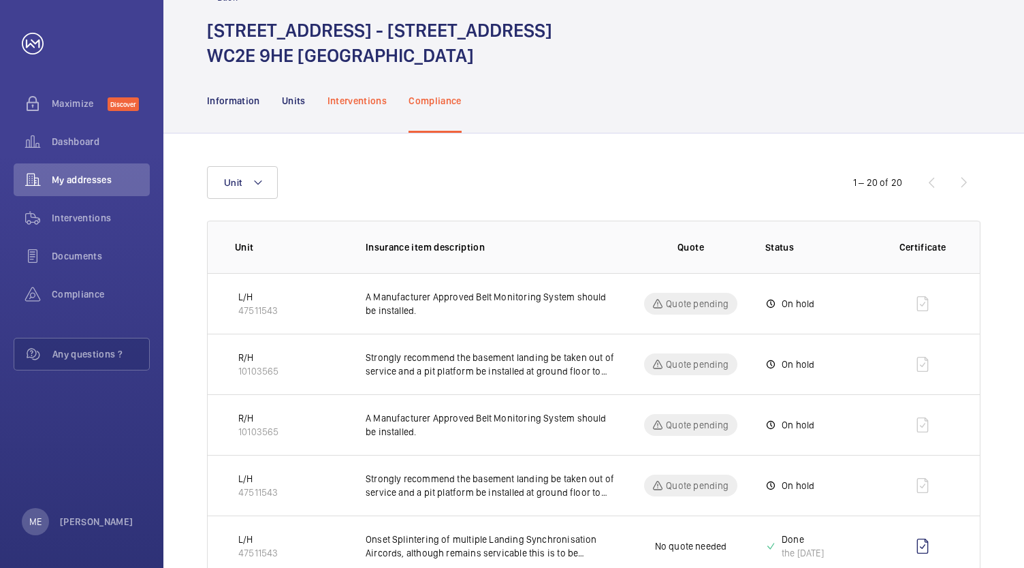
scroll to position [0, 0]
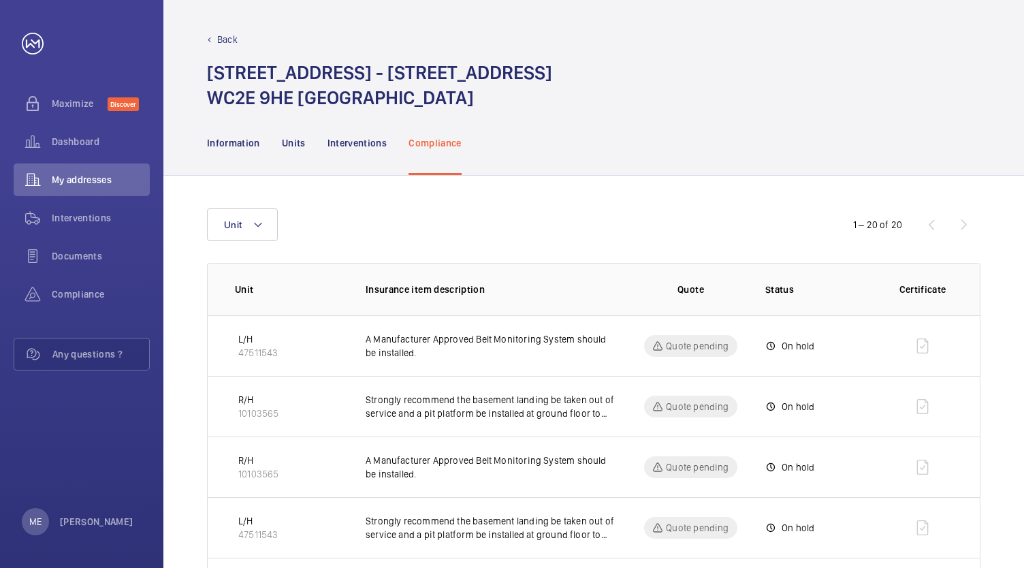
click at [219, 28] on div "Back [STREET_ADDRESS]" at bounding box center [593, 55] width 861 height 110
click at [221, 33] on p "Back" at bounding box center [227, 40] width 20 height 14
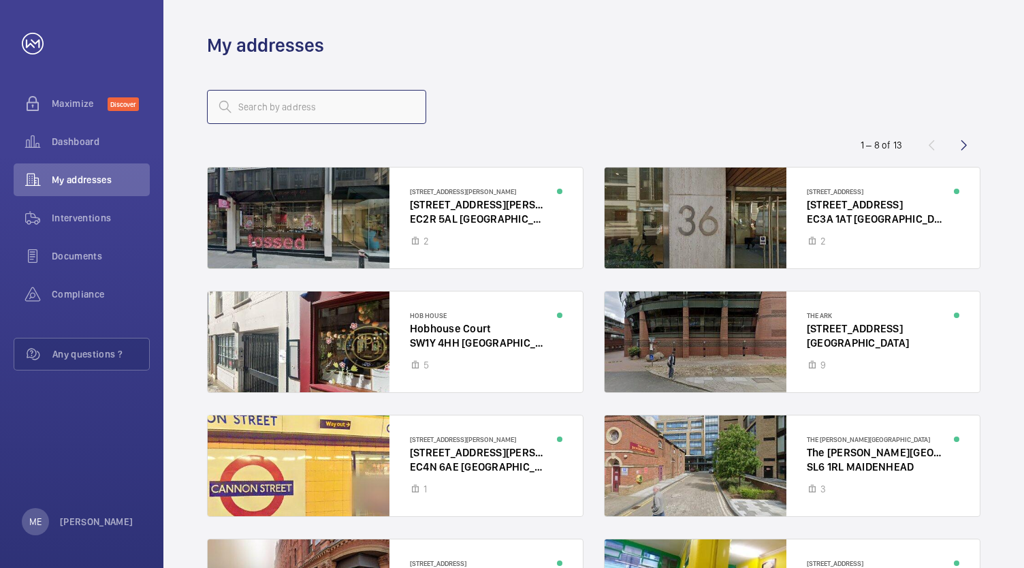
click at [249, 101] on input "text" at bounding box center [316, 107] width 219 height 34
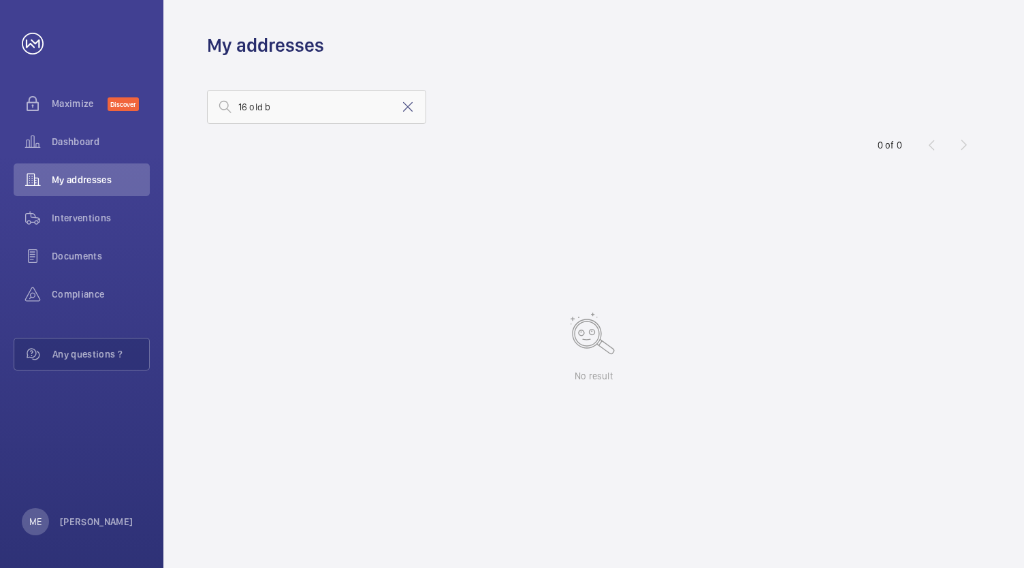
drag, startPoint x: 355, startPoint y: 71, endPoint x: 342, endPoint y: 88, distance: 21.4
click at [355, 71] on wm-front-address-list "16 old b 0 of 0 No result" at bounding box center [593, 313] width 861 height 510
click at [342, 89] on wm-front-address-list "16 old b 0 of 0 No result" at bounding box center [593, 313] width 861 height 510
click at [342, 92] on input "16 old b" at bounding box center [316, 107] width 219 height 34
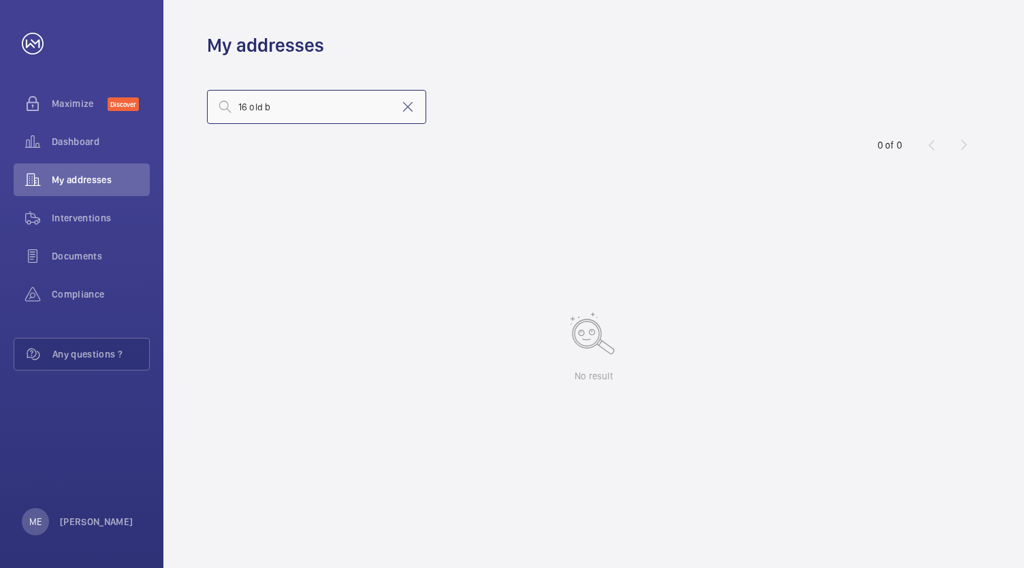
click at [342, 92] on input "16 old b" at bounding box center [316, 107] width 219 height 34
type input "1"
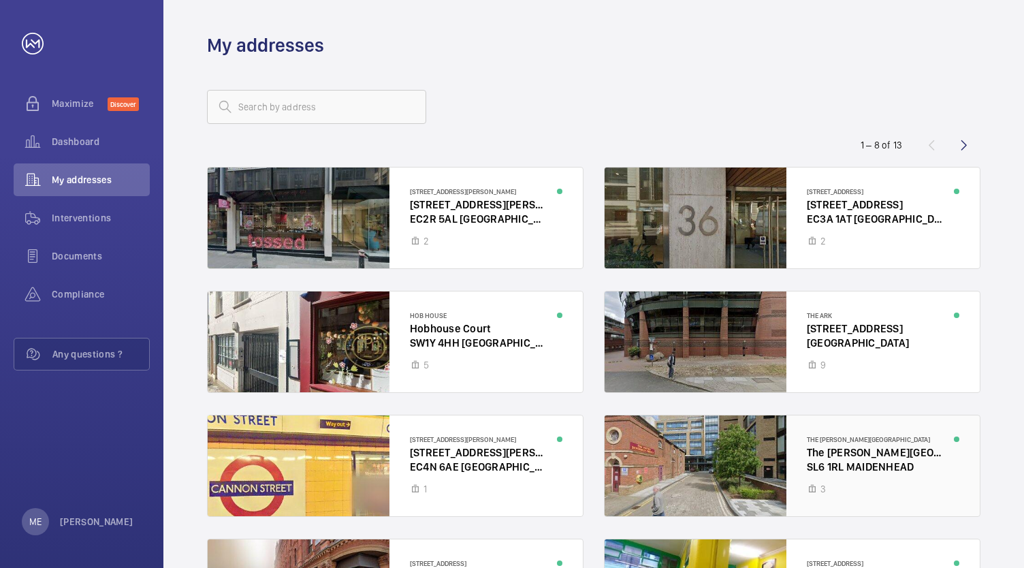
click at [743, 447] on div at bounding box center [792, 465] width 375 height 101
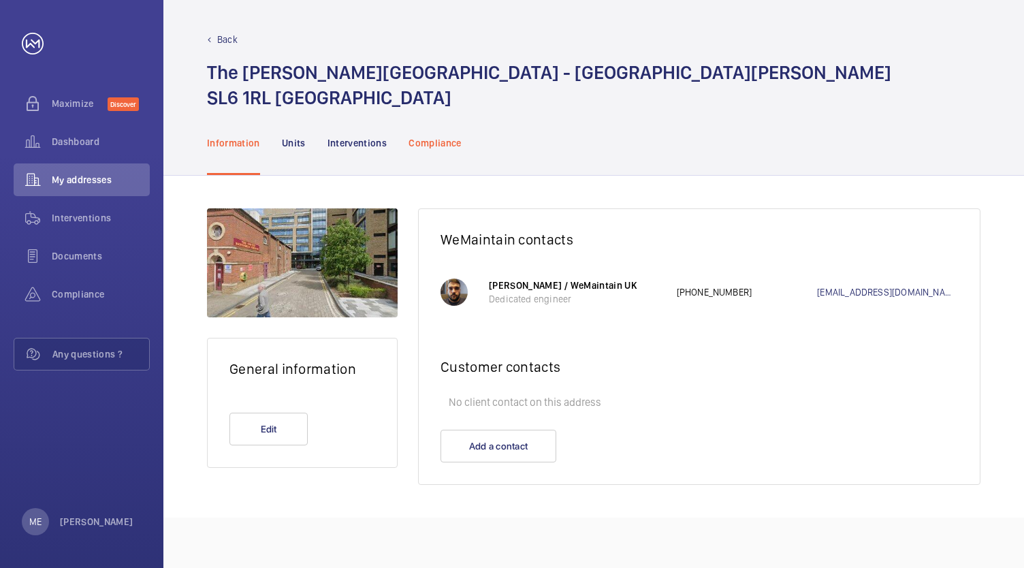
click at [448, 143] on p "Compliance" at bounding box center [434, 143] width 53 height 14
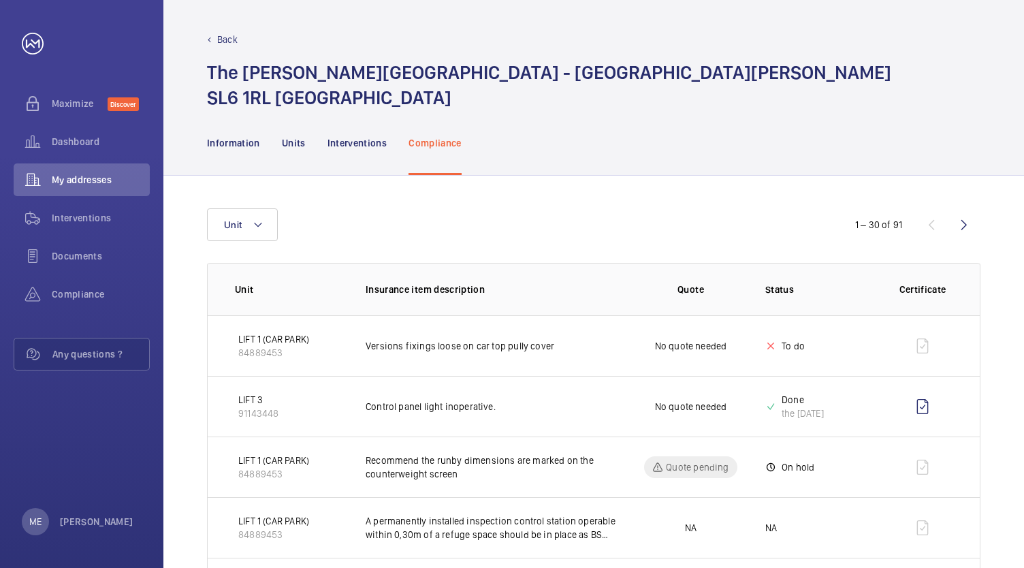
drag, startPoint x: 207, startPoint y: 39, endPoint x: 223, endPoint y: 14, distance: 29.7
click at [207, 39] on mat-icon at bounding box center [209, 39] width 5 height 5
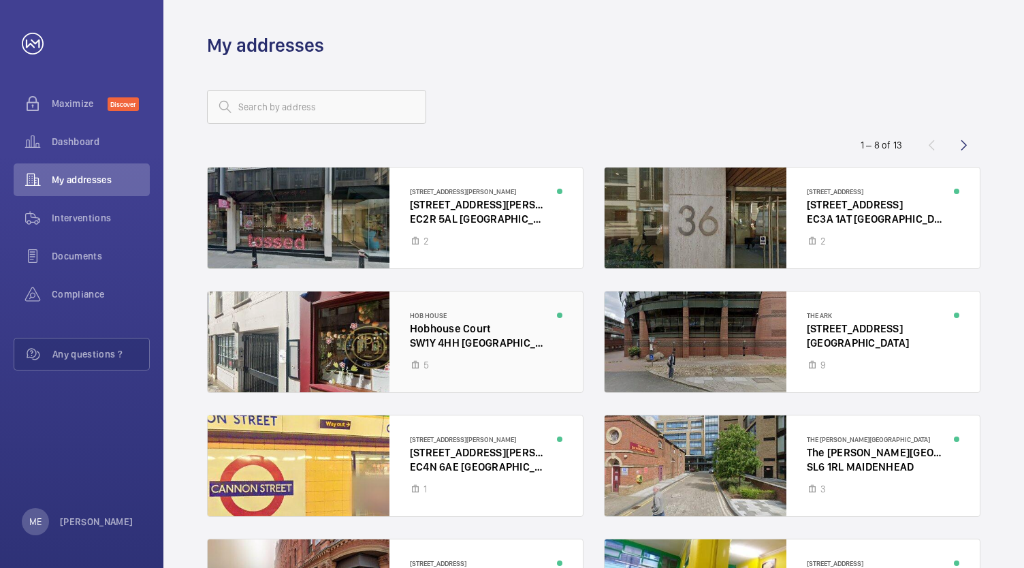
click at [465, 359] on div at bounding box center [395, 341] width 375 height 101
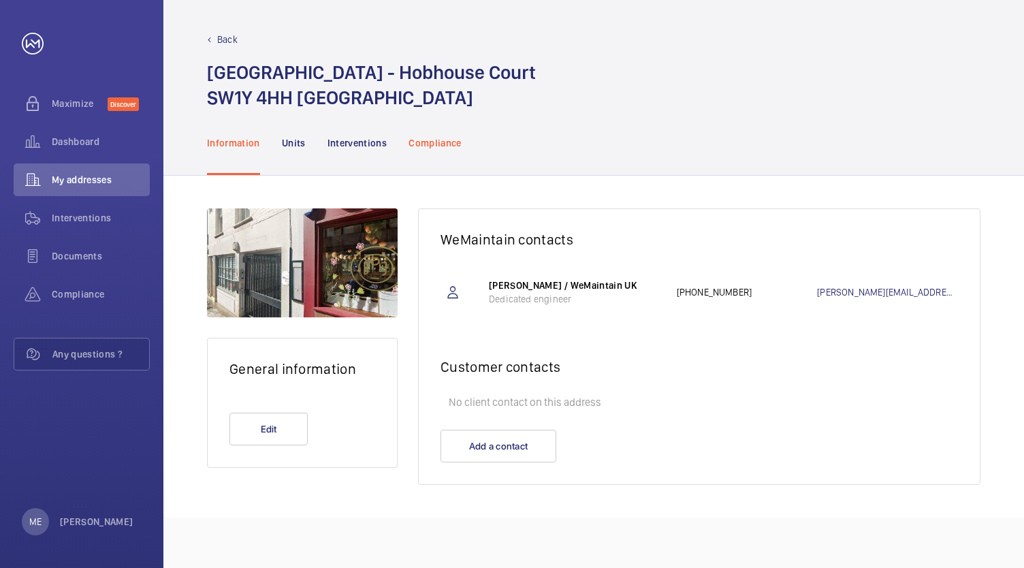
click at [451, 152] on div "Compliance" at bounding box center [434, 142] width 53 height 65
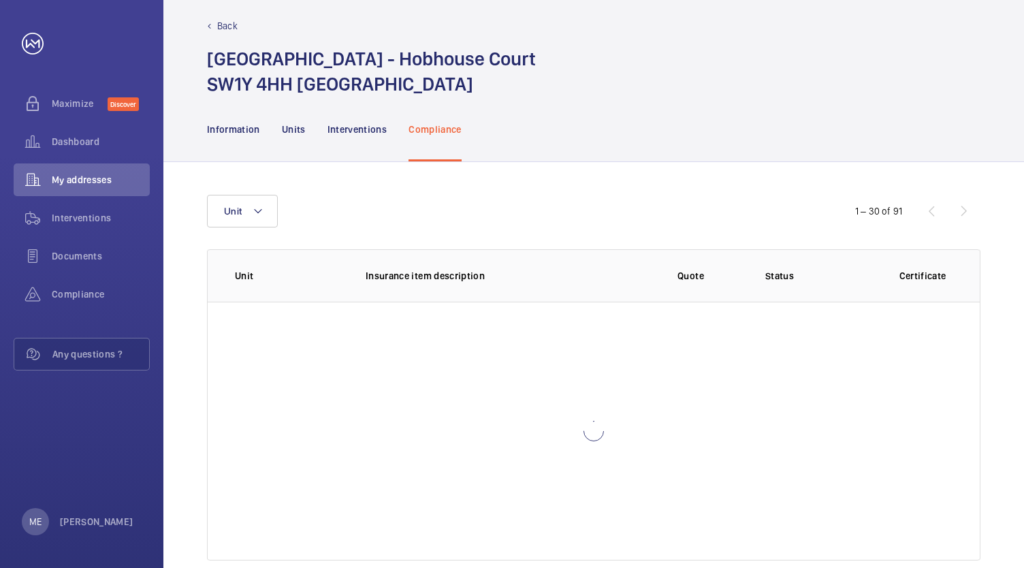
scroll to position [38, 0]
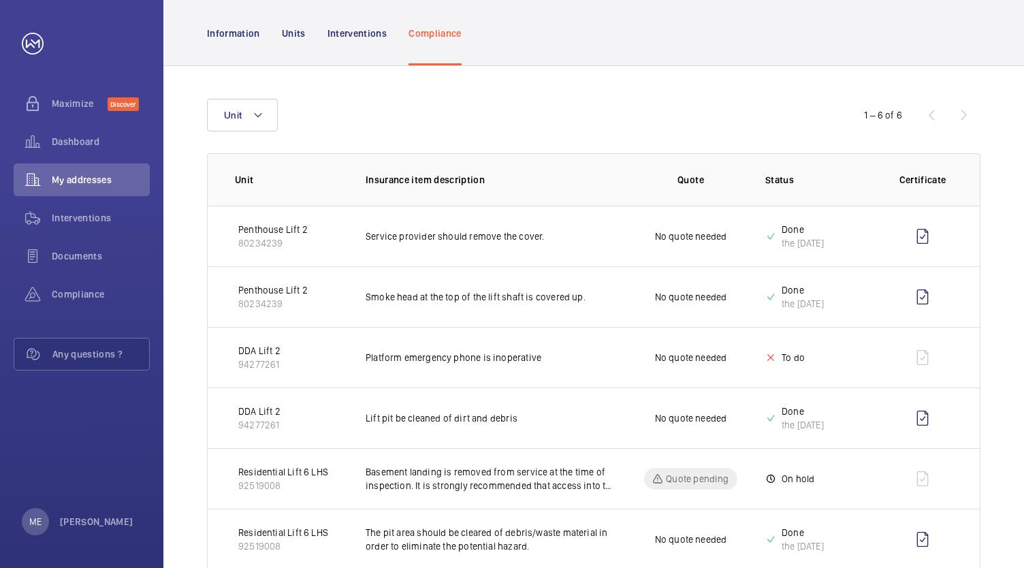
scroll to position [142, 0]
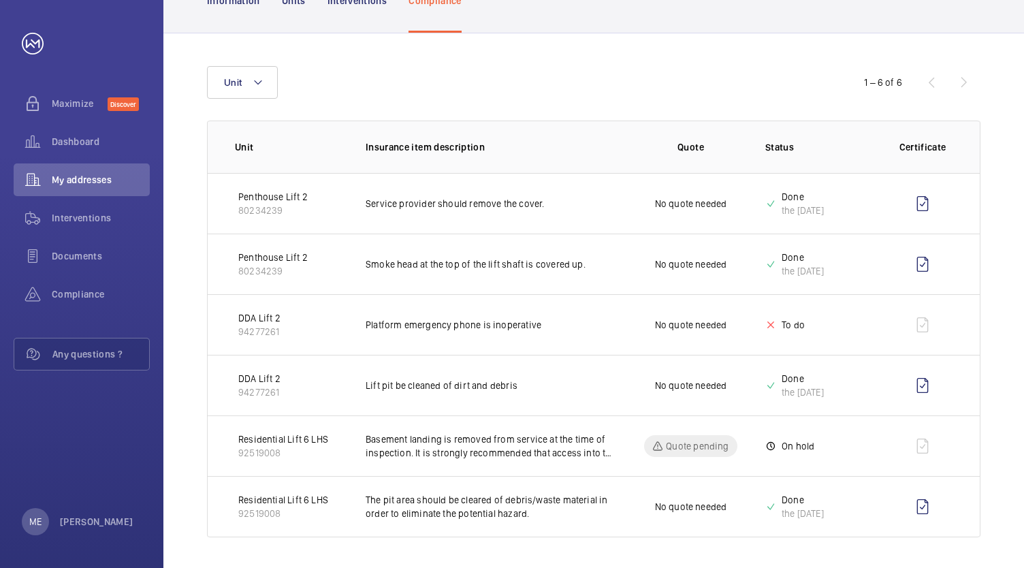
click at [253, 375] on p "DDA Lift 2" at bounding box center [259, 379] width 42 height 14
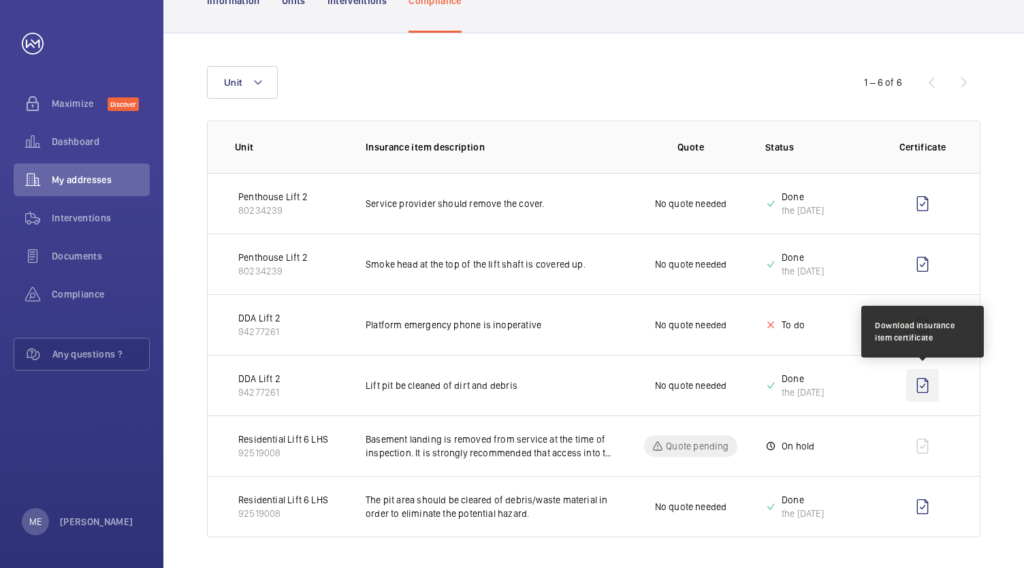
click at [908, 381] on wm-front-icon-button at bounding box center [922, 385] width 33 height 33
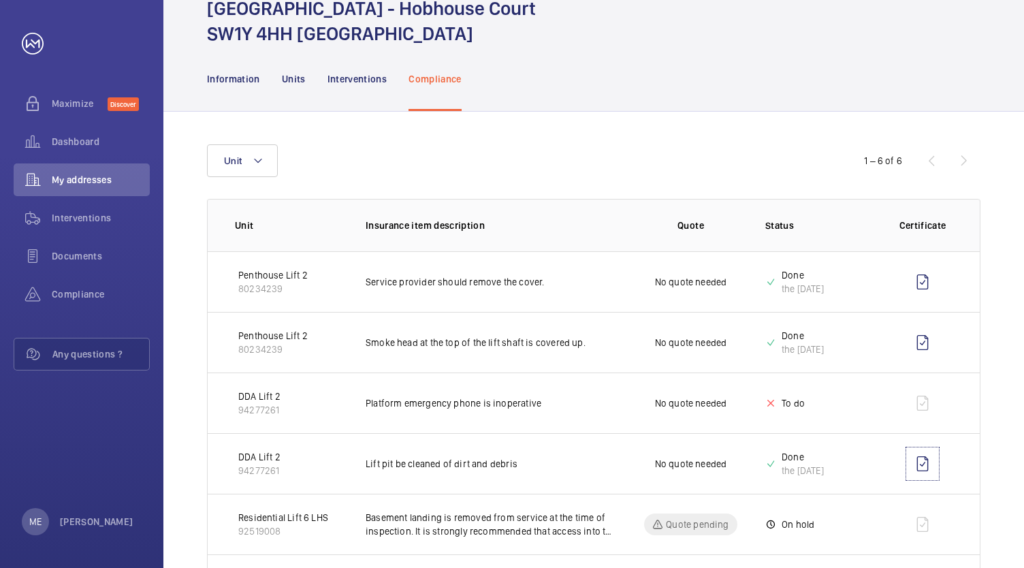
scroll to position [0, 0]
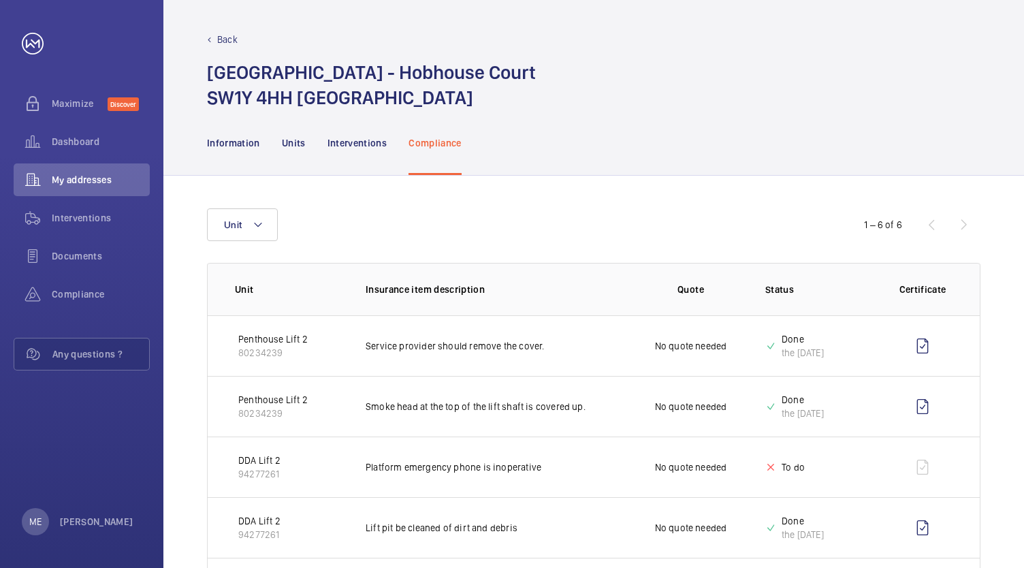
click at [210, 30] on div "Back [GEOGRAPHIC_DATA] - [STREET_ADDRESS]" at bounding box center [593, 55] width 861 height 110
click at [213, 37] on div "Back" at bounding box center [593, 40] width 773 height 14
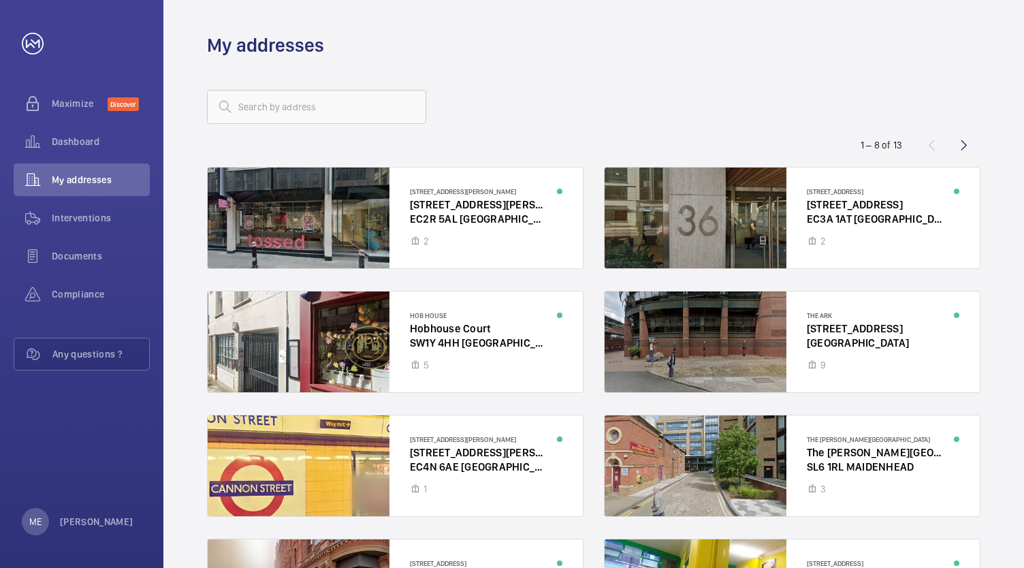
drag, startPoint x: 614, startPoint y: 99, endPoint x: 615, endPoint y: 113, distance: 13.7
click at [614, 99] on div at bounding box center [593, 107] width 773 height 33
click at [956, 146] on wm-front-icon-button at bounding box center [964, 145] width 33 height 33
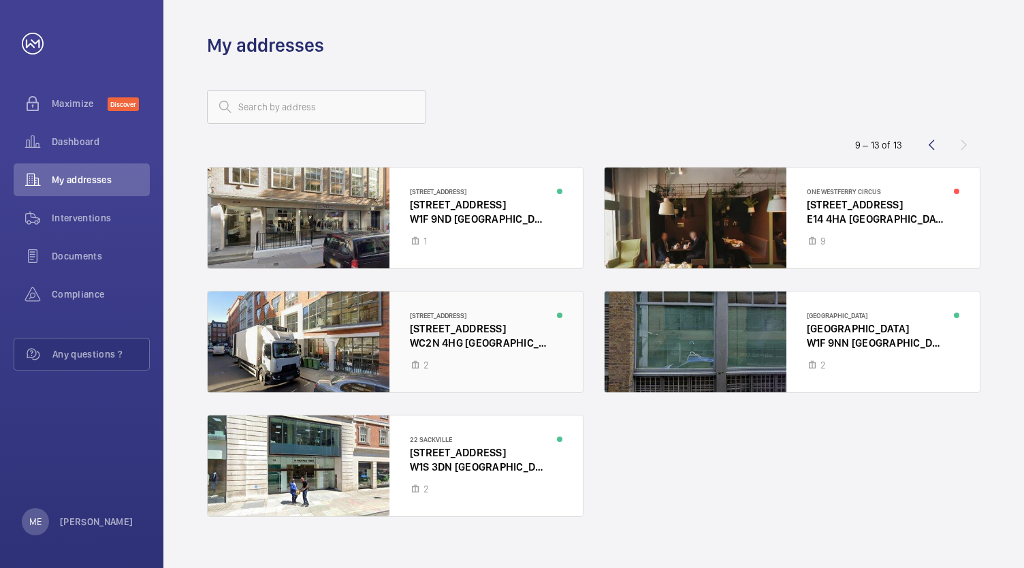
click at [471, 368] on div at bounding box center [395, 341] width 375 height 101
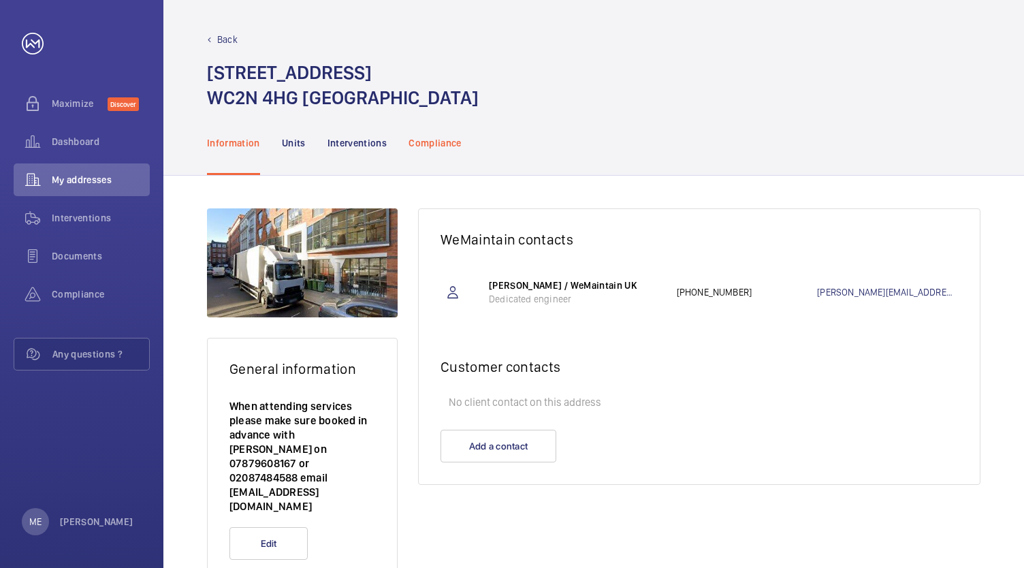
click at [441, 153] on div "Compliance" at bounding box center [434, 142] width 53 height 65
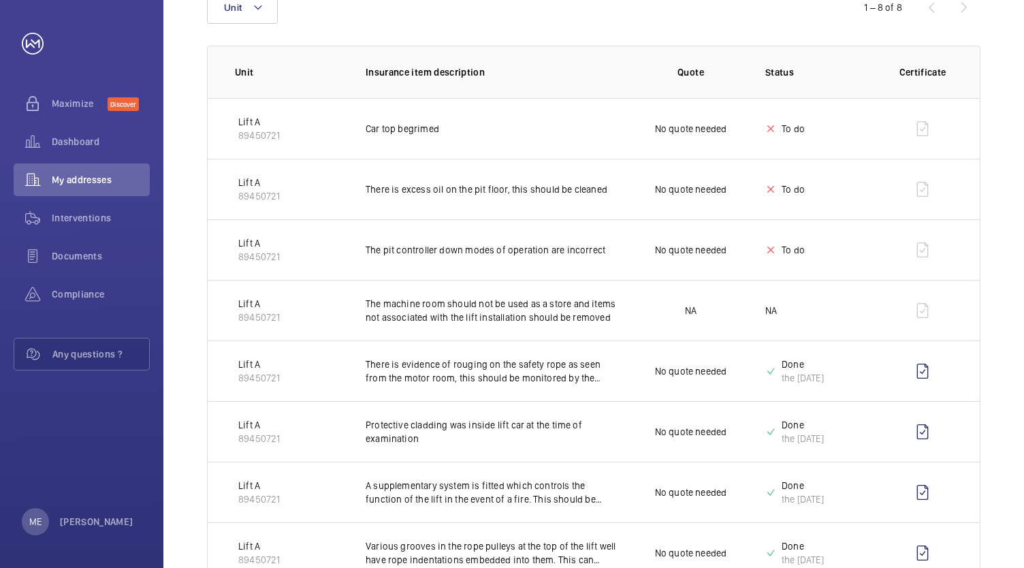
scroll to position [263, 0]
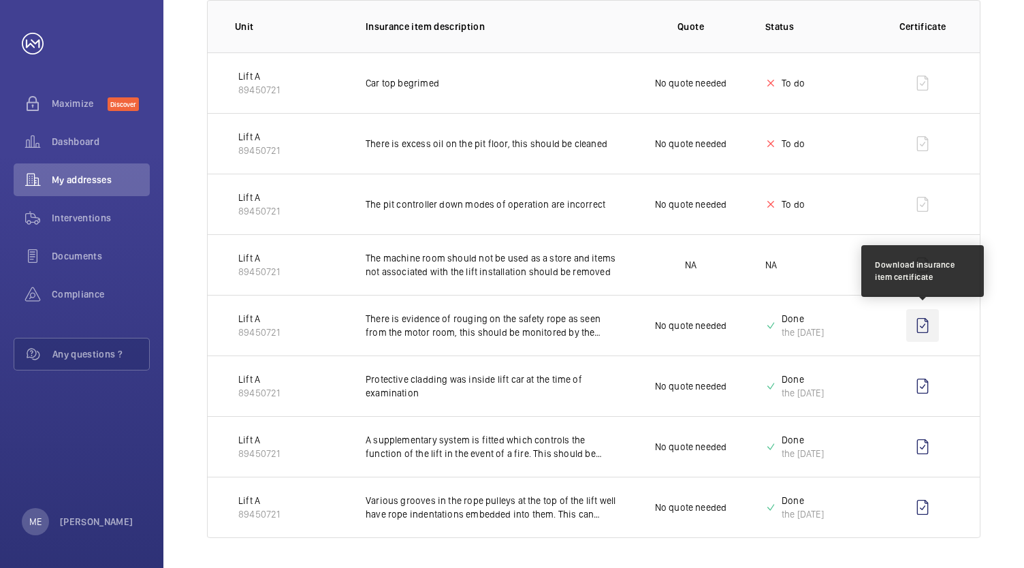
click at [919, 325] on wm-front-icon-button at bounding box center [922, 325] width 33 height 33
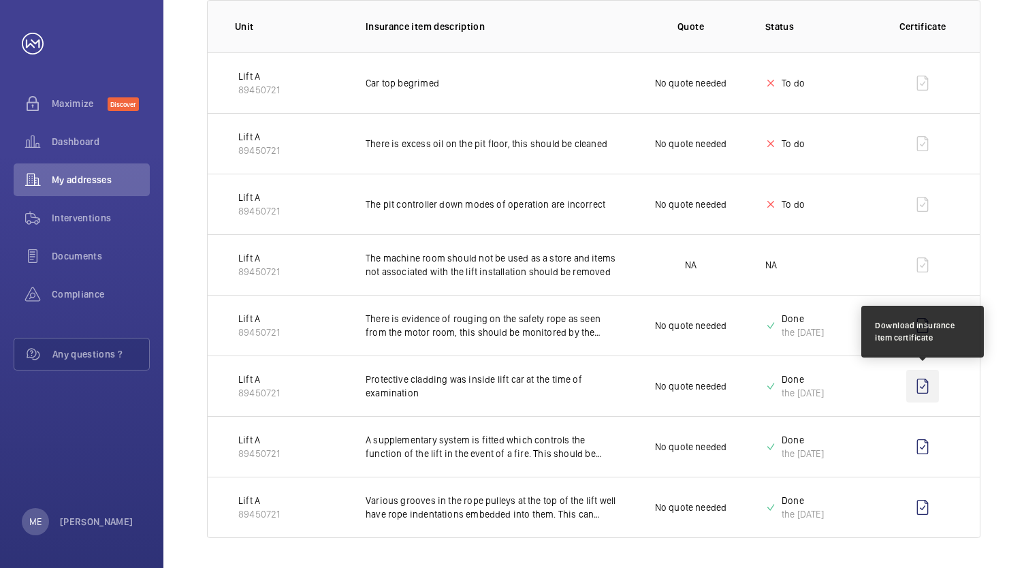
click at [918, 381] on wm-front-icon-button at bounding box center [922, 386] width 33 height 33
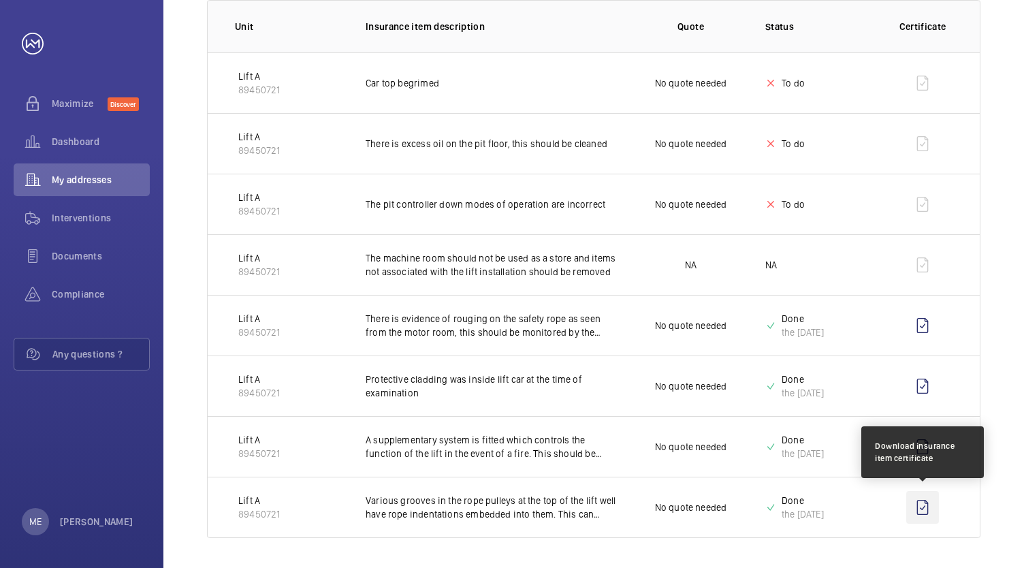
click at [917, 504] on wm-front-icon-button at bounding box center [922, 507] width 33 height 33
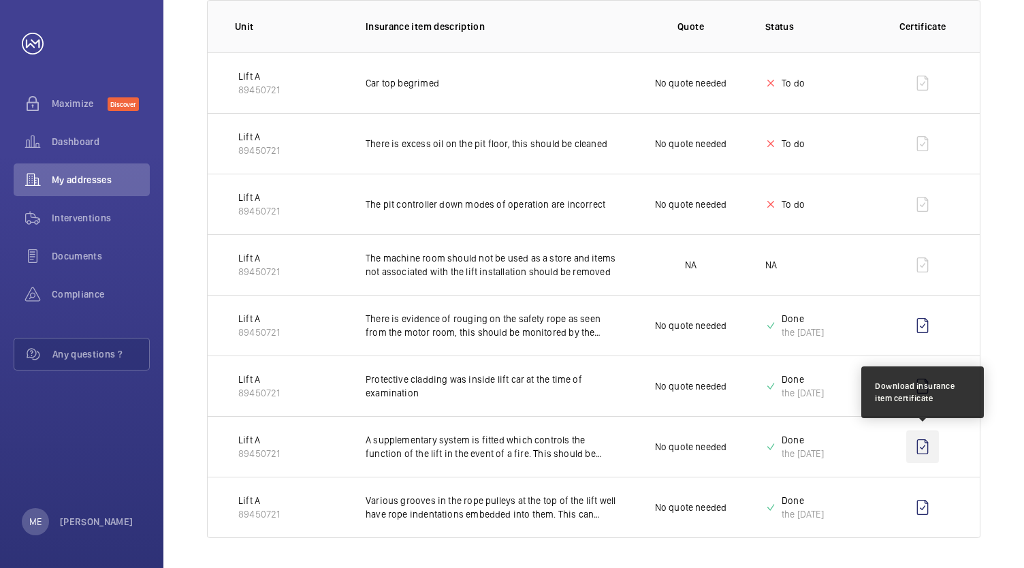
click at [924, 457] on wm-front-icon-button at bounding box center [922, 446] width 33 height 33
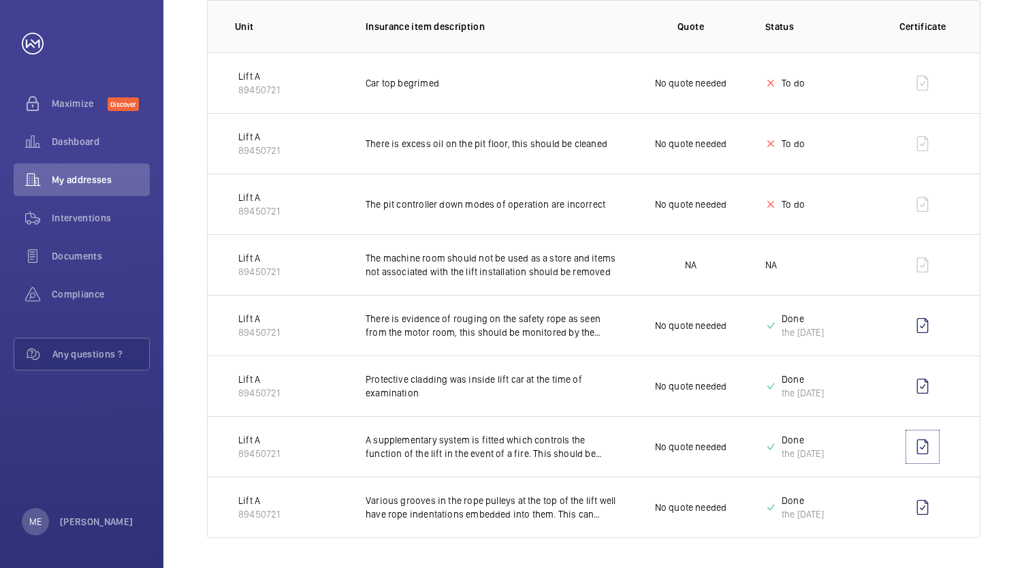
scroll to position [0, 0]
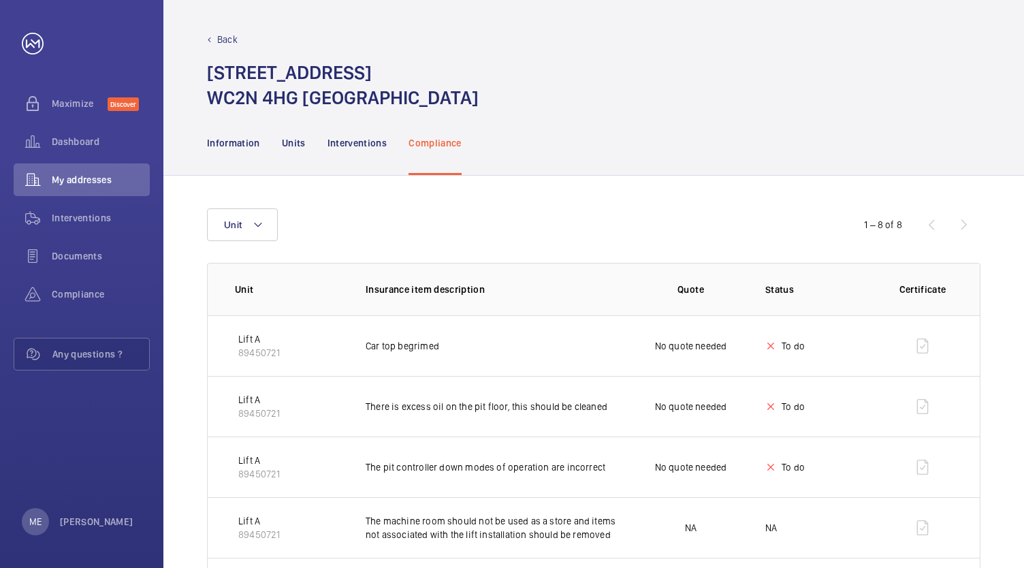
click at [213, 48] on div "Back [STREET_ADDRESS]" at bounding box center [593, 72] width 773 height 78
click at [214, 47] on div "Back [STREET_ADDRESS]" at bounding box center [593, 72] width 773 height 78
click at [214, 42] on div "Back" at bounding box center [593, 40] width 773 height 14
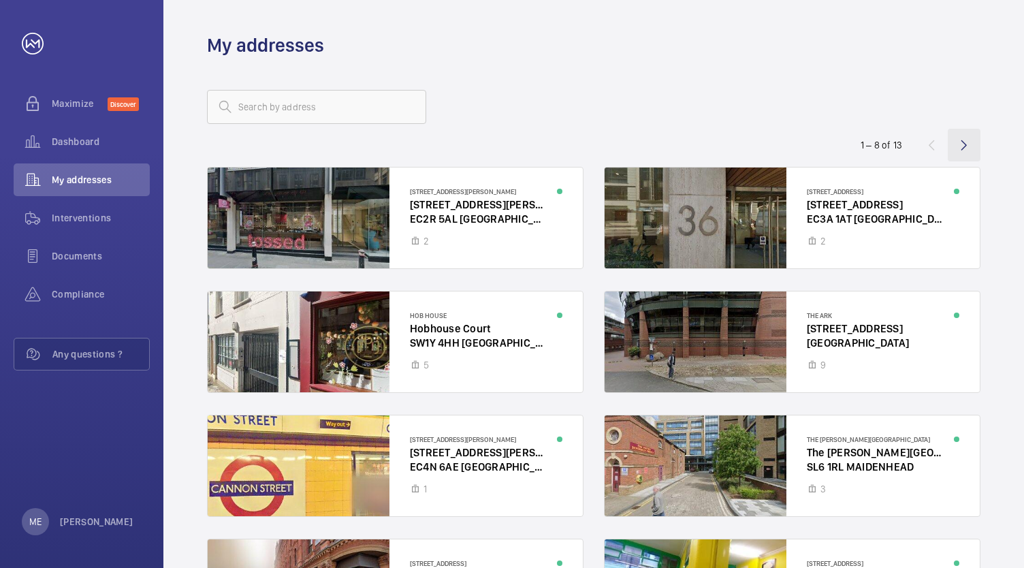
click at [964, 153] on wm-front-async-data-loader "[STREET_ADDRESS][PERSON_NAME] [STREET_ADDRESS][PERSON_NAME] [GEOGRAPHIC_DATA][S…" at bounding box center [593, 414] width 773 height 523
click at [965, 142] on wm-front-icon-button at bounding box center [964, 145] width 33 height 33
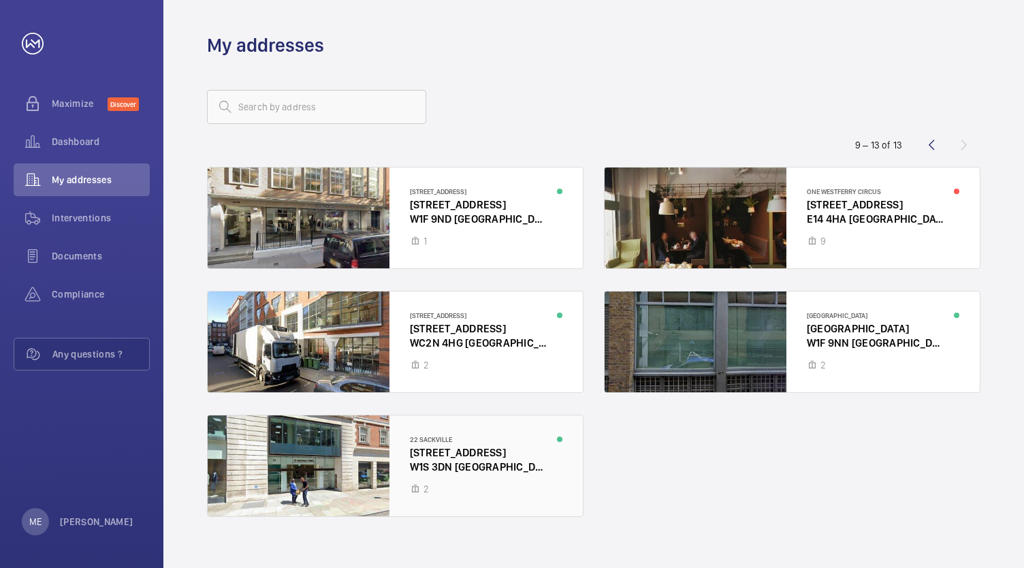
click at [462, 440] on div at bounding box center [395, 465] width 375 height 101
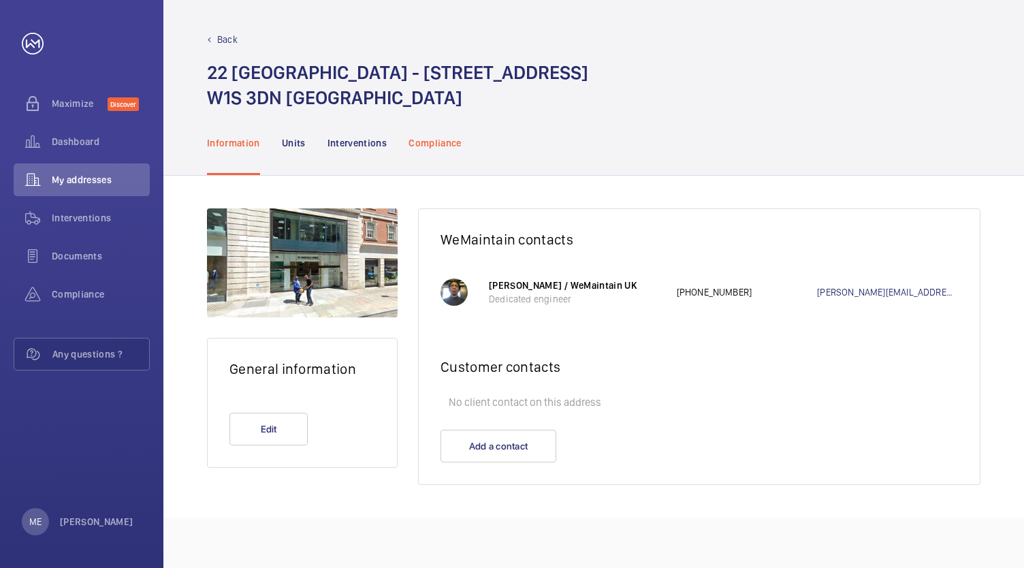
click at [417, 140] on p "Compliance" at bounding box center [434, 143] width 53 height 14
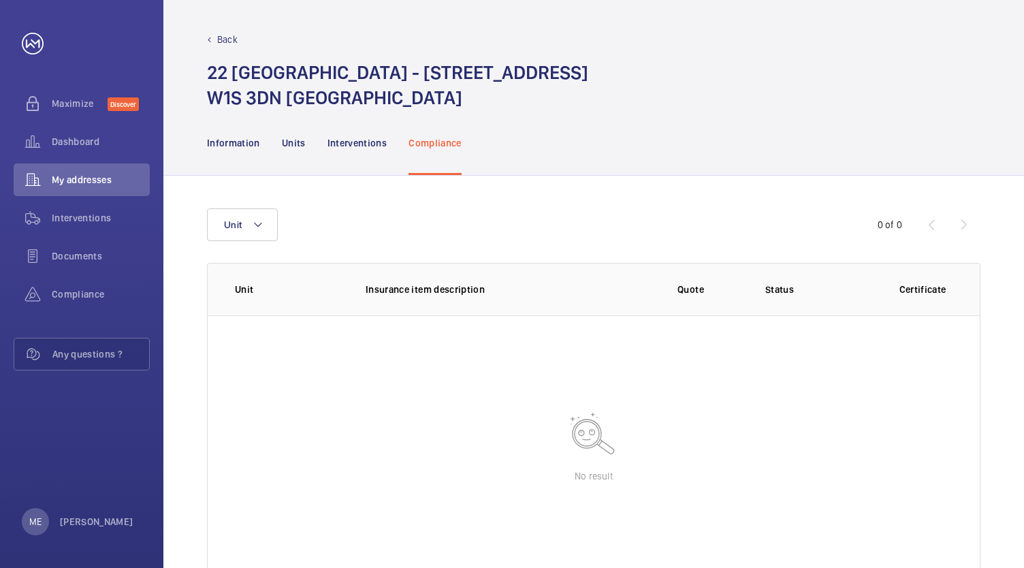
click at [236, 38] on p "Back" at bounding box center [227, 40] width 20 height 14
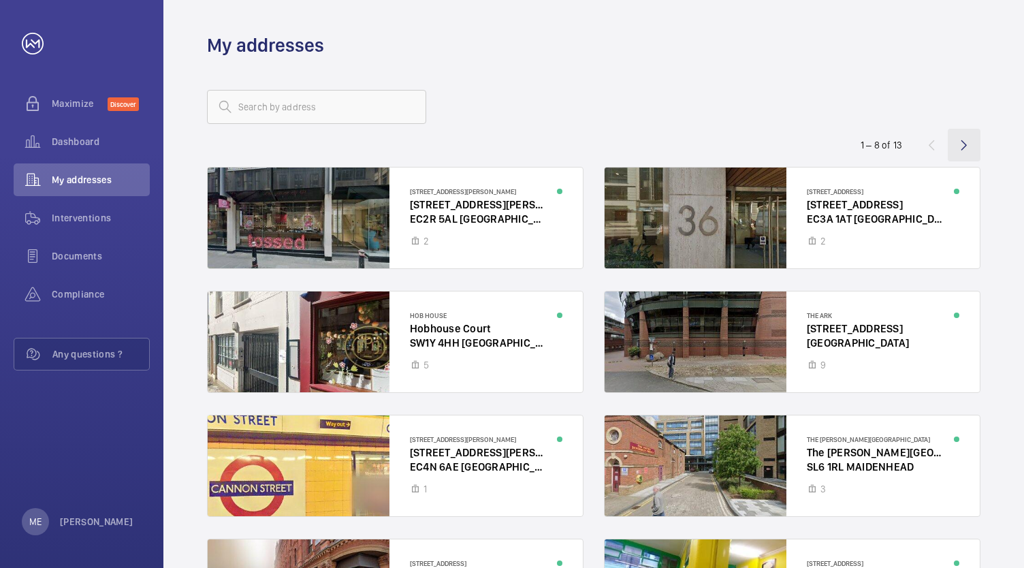
click at [970, 142] on wm-front-icon-button at bounding box center [964, 145] width 33 height 33
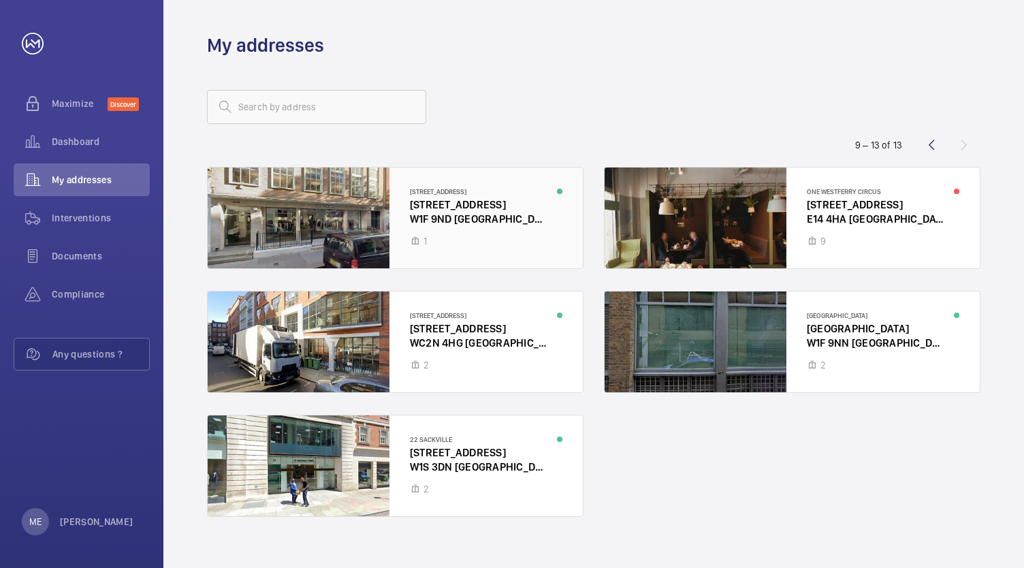
click at [397, 189] on div at bounding box center [395, 217] width 375 height 101
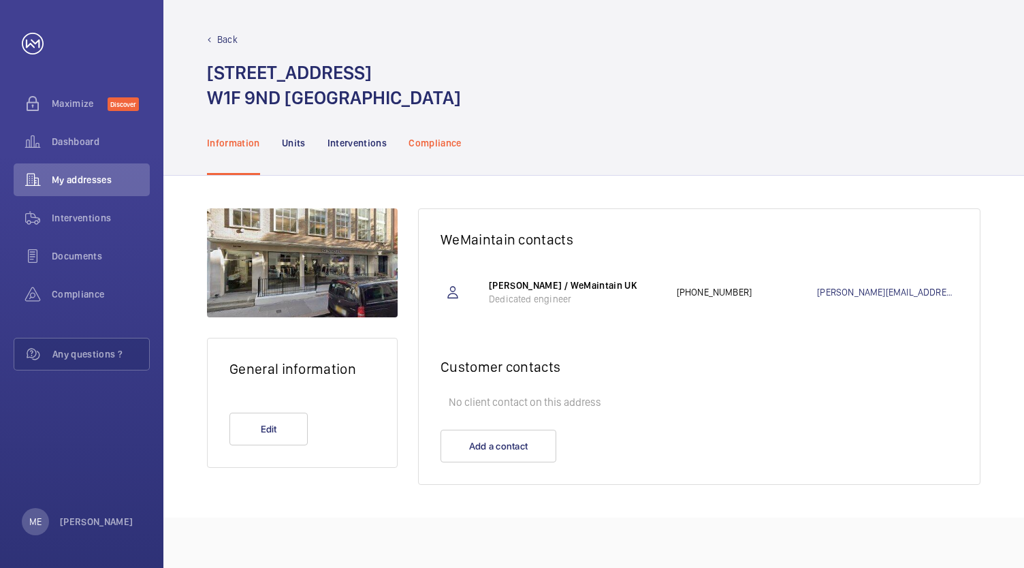
click at [443, 163] on div "Compliance" at bounding box center [434, 142] width 53 height 65
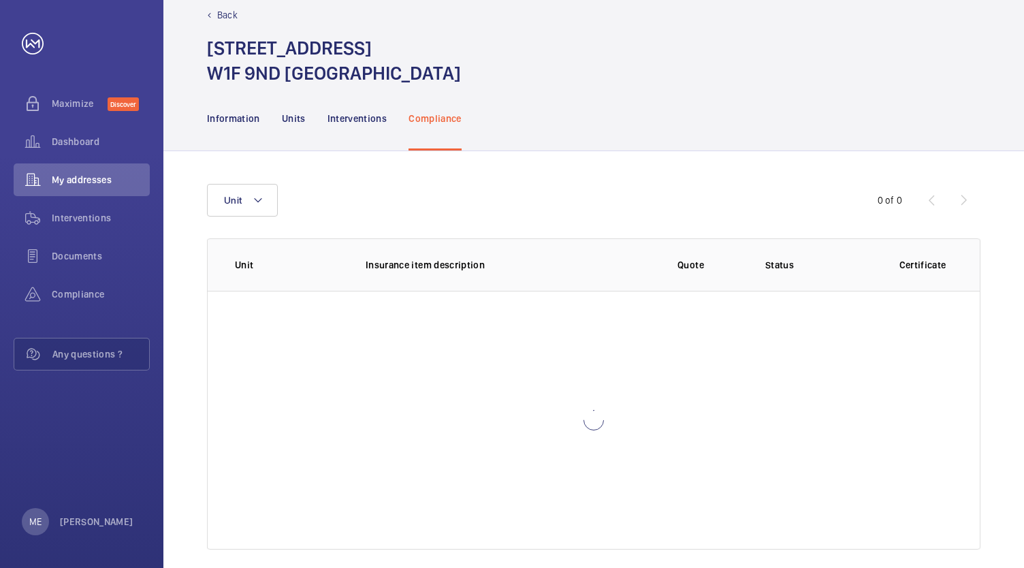
scroll to position [38, 0]
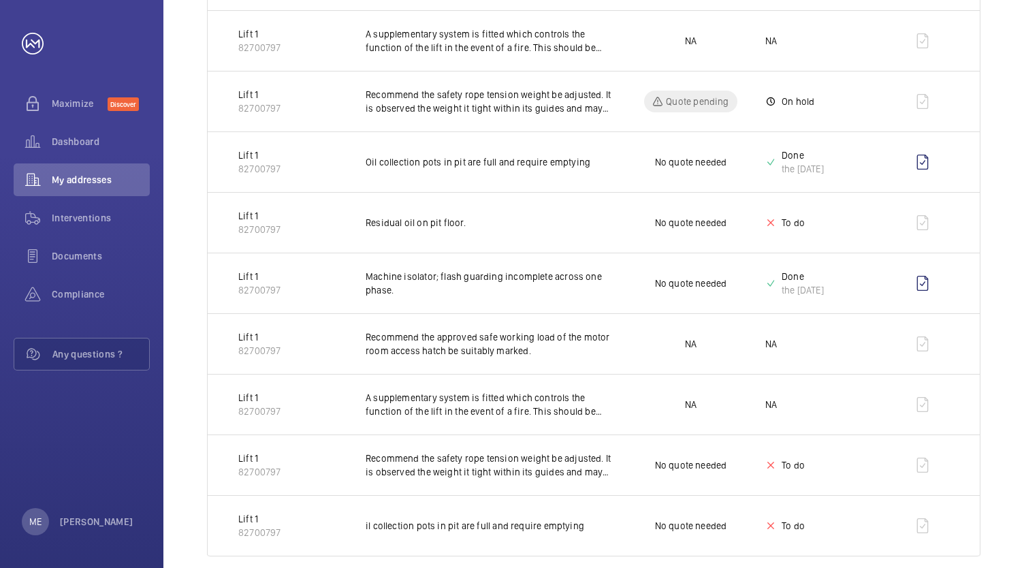
scroll to position [565, 0]
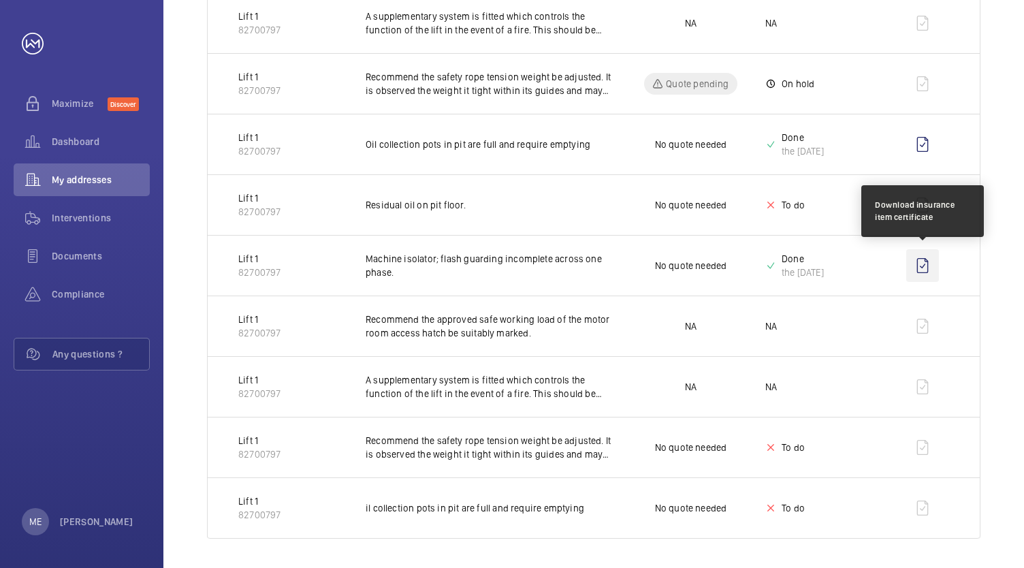
click at [925, 261] on wm-front-icon-button at bounding box center [922, 265] width 33 height 33
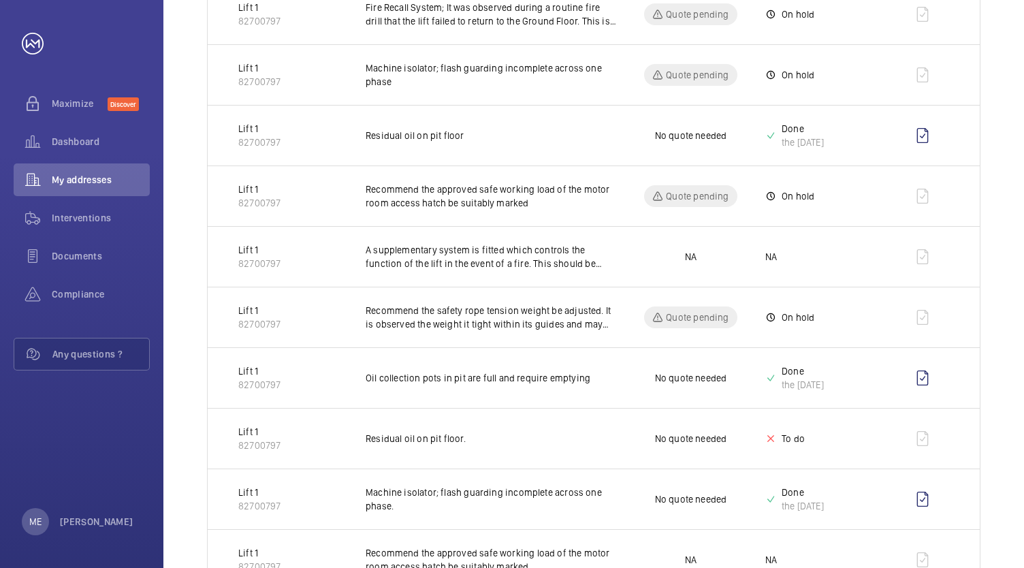
scroll to position [225, 0]
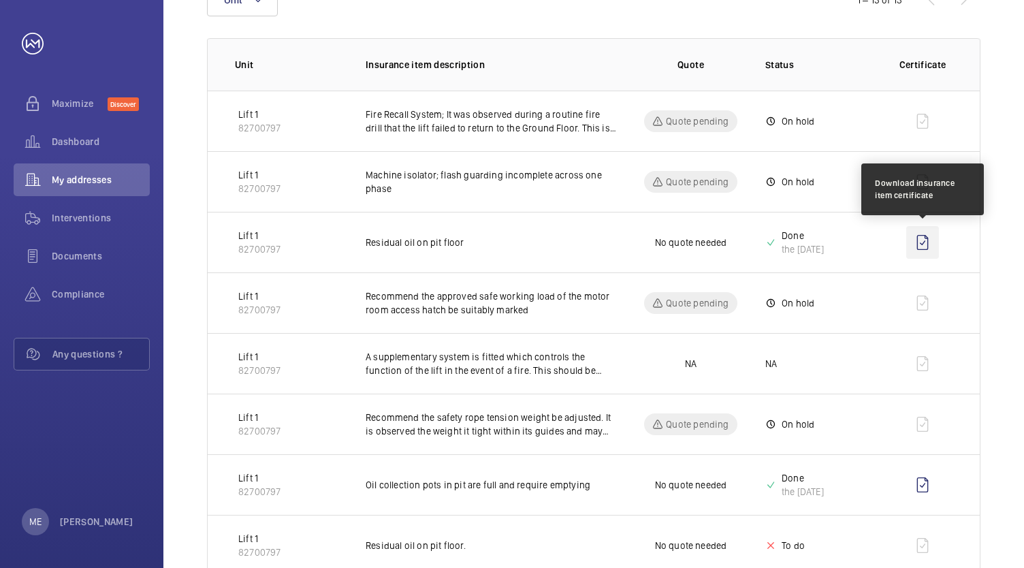
click at [929, 241] on wm-front-icon-button at bounding box center [922, 242] width 33 height 33
